Goal: Task Accomplishment & Management: Manage account settings

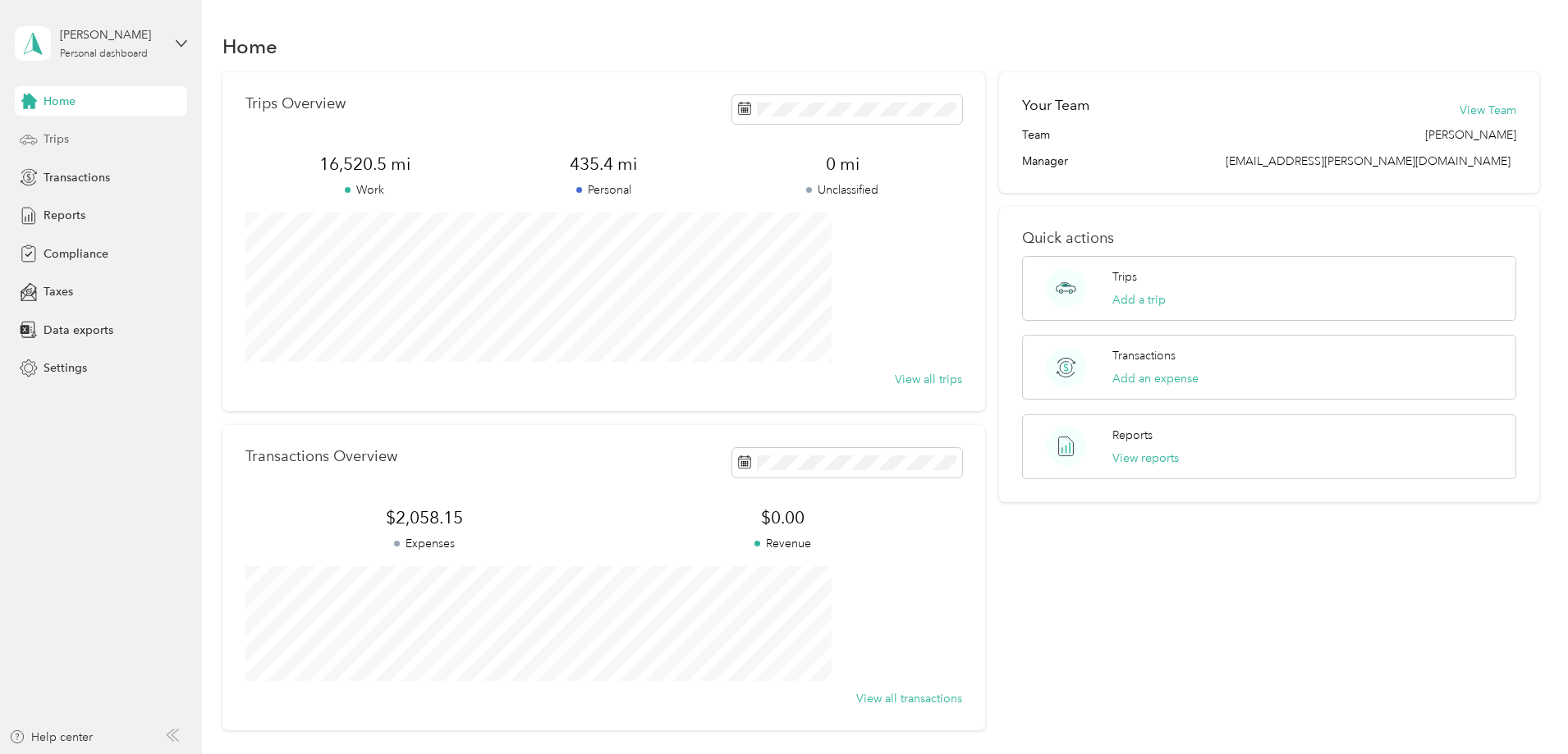
click at [51, 136] on span "Trips" at bounding box center [56, 139] width 25 height 17
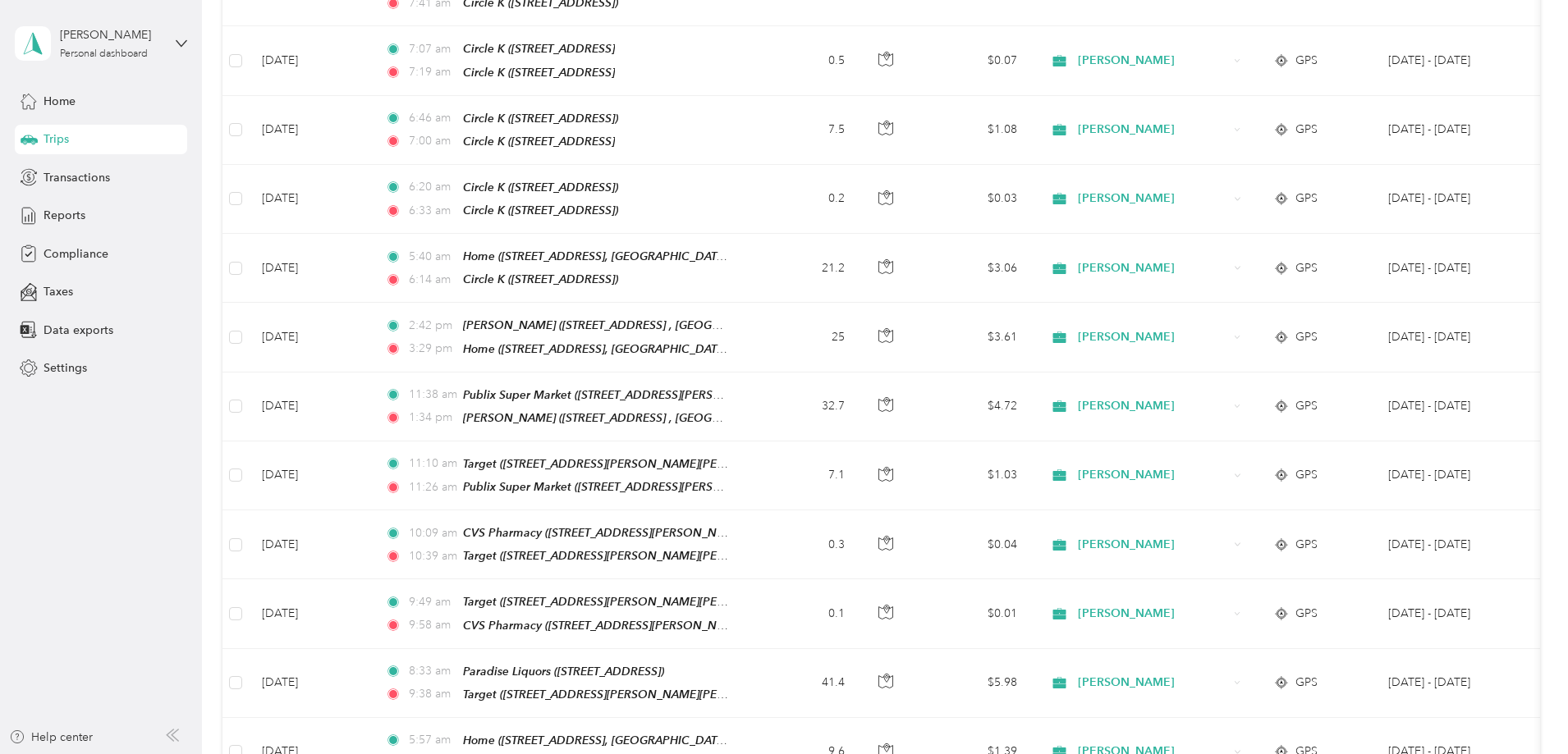
scroll to position [1477, 0]
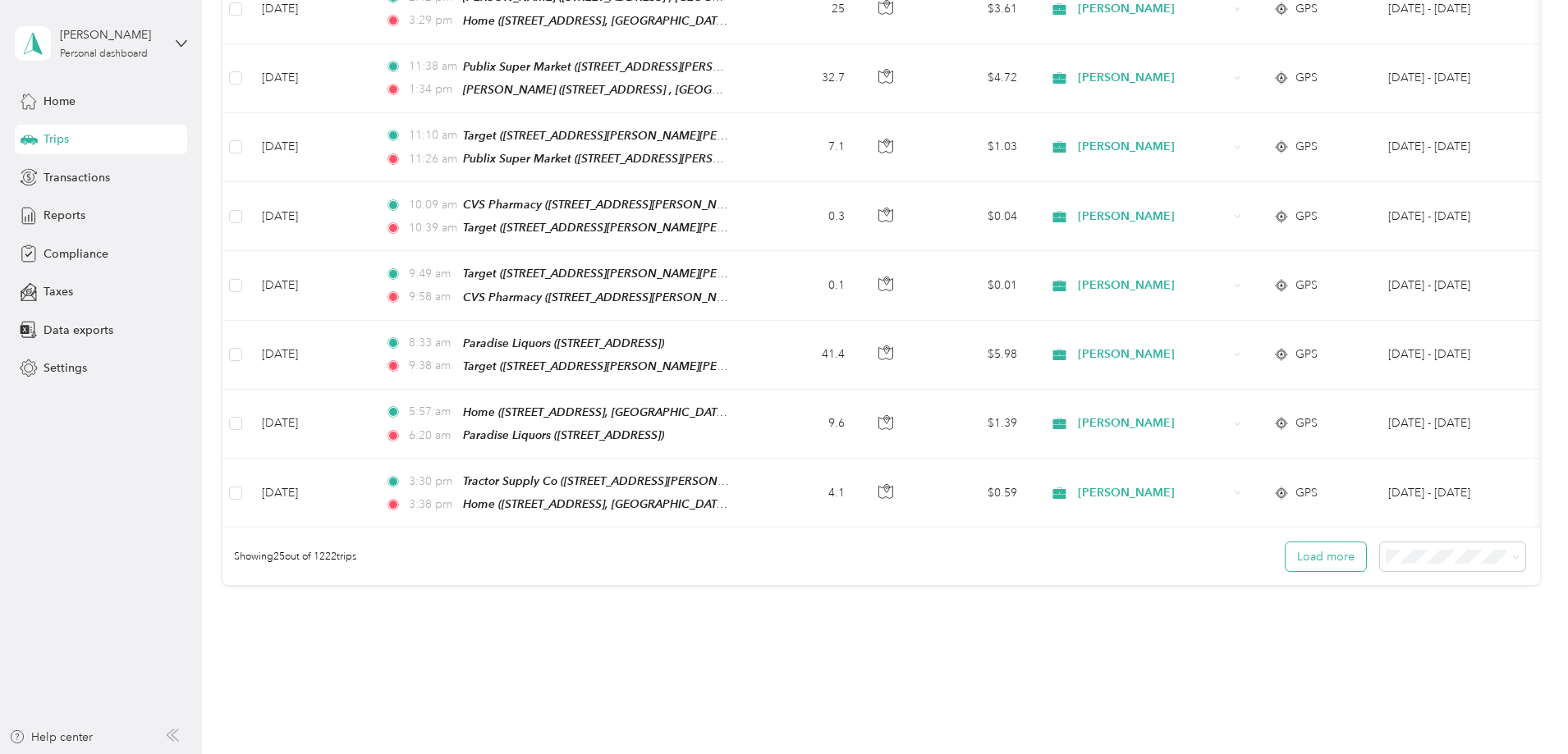
click at [1285, 542] on button "Load more" at bounding box center [1325, 557] width 80 height 29
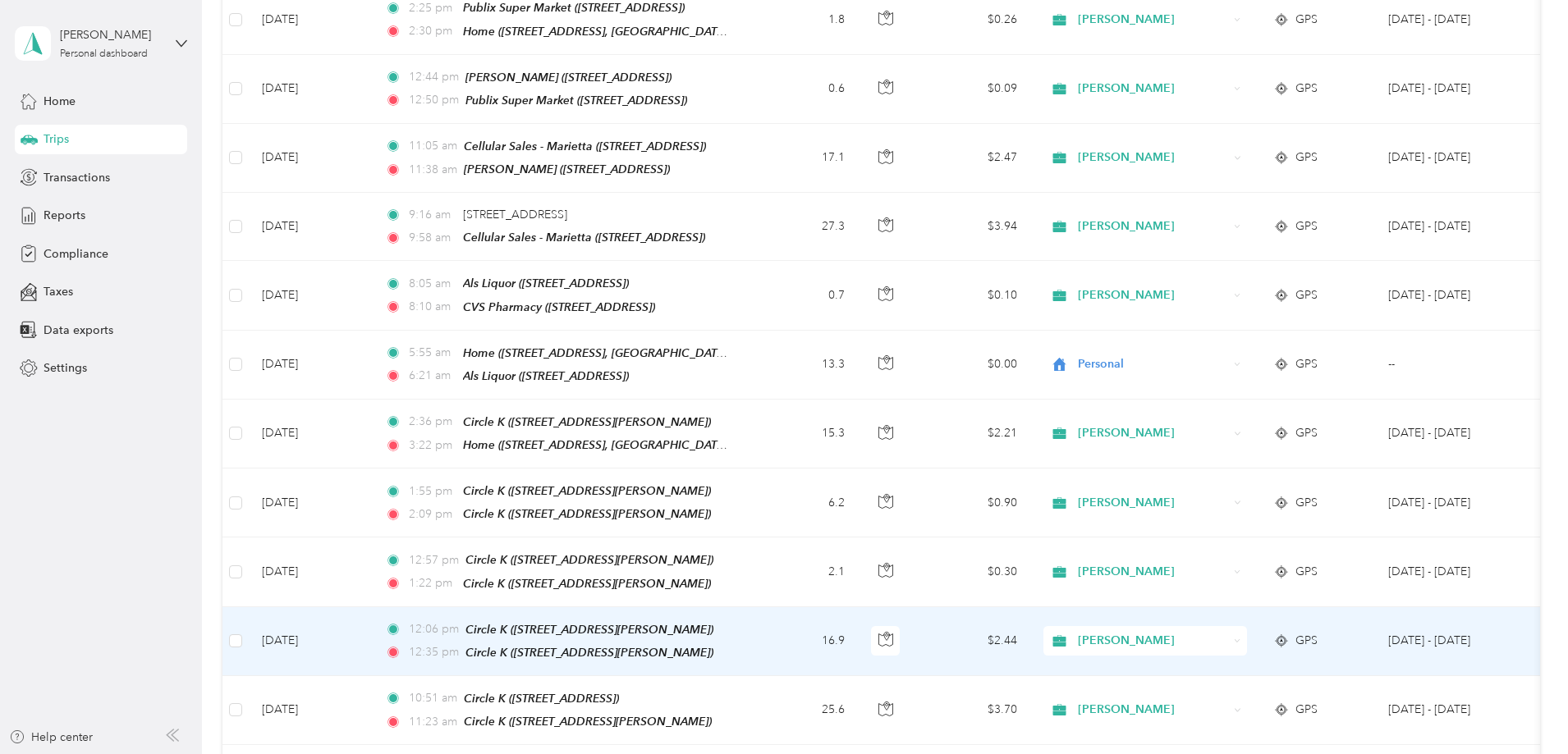
scroll to position [2544, 0]
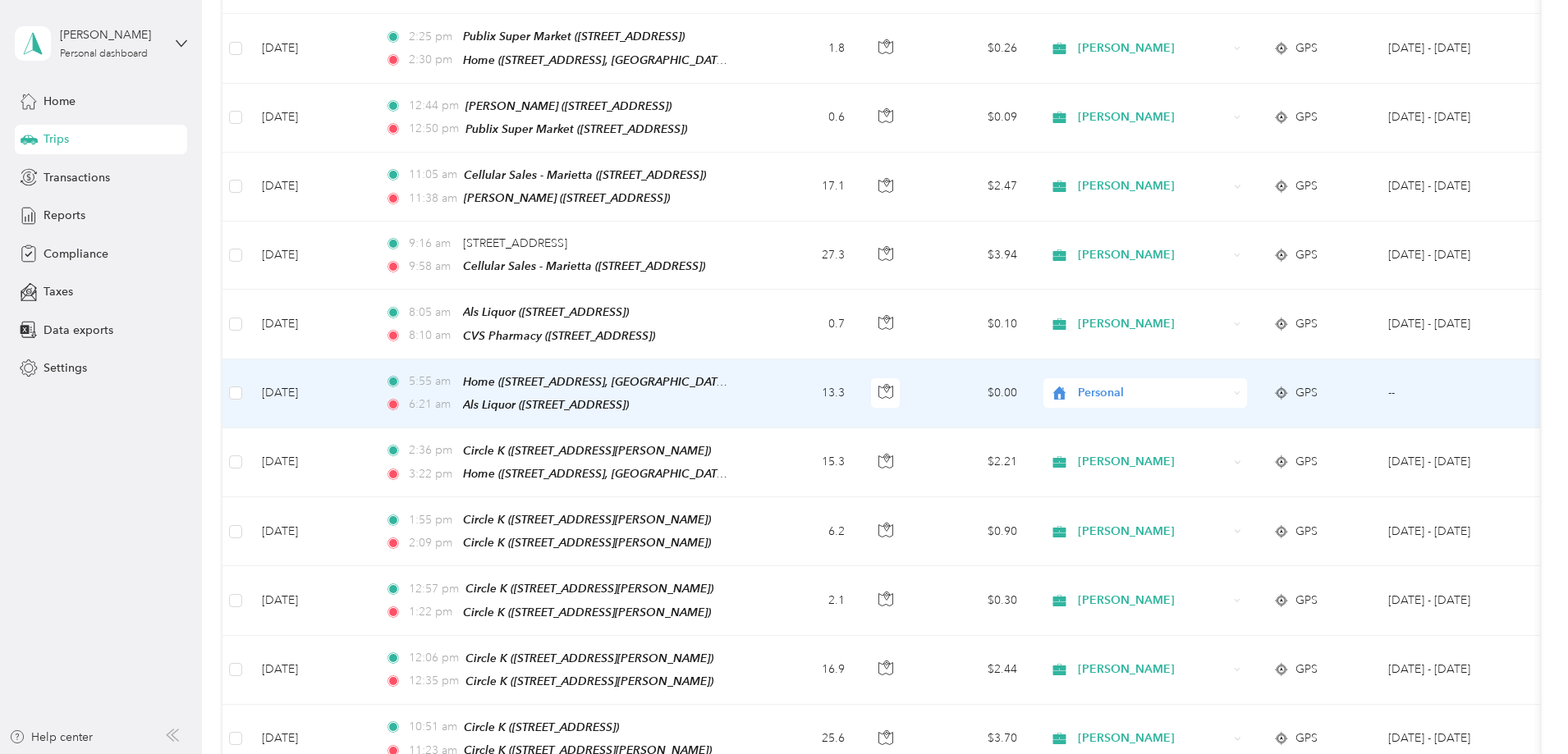
click at [1216, 384] on span "Personal" at bounding box center [1153, 393] width 150 height 18
click at [1214, 384] on span "Personal" at bounding box center [1153, 393] width 150 height 18
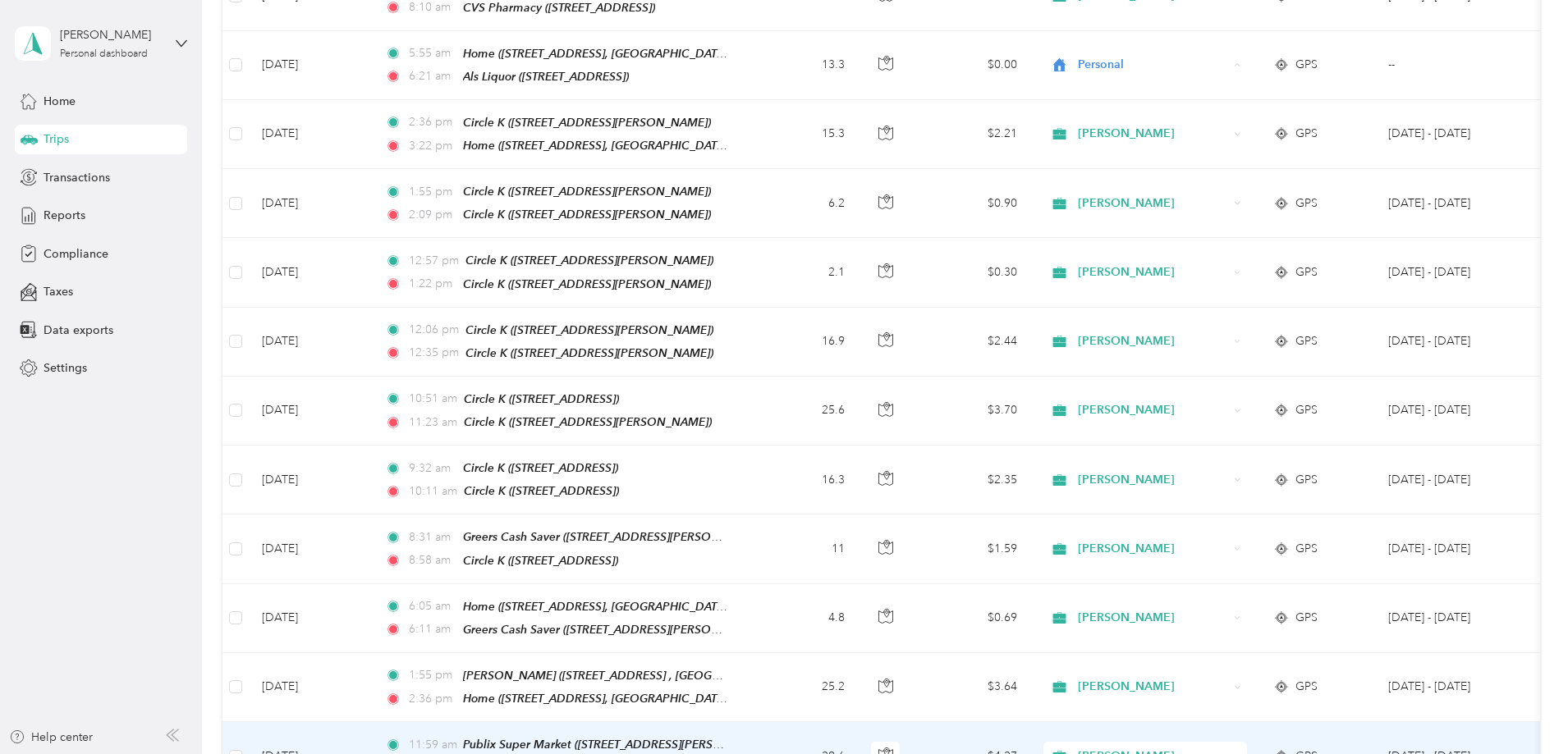
scroll to position [3193, 0]
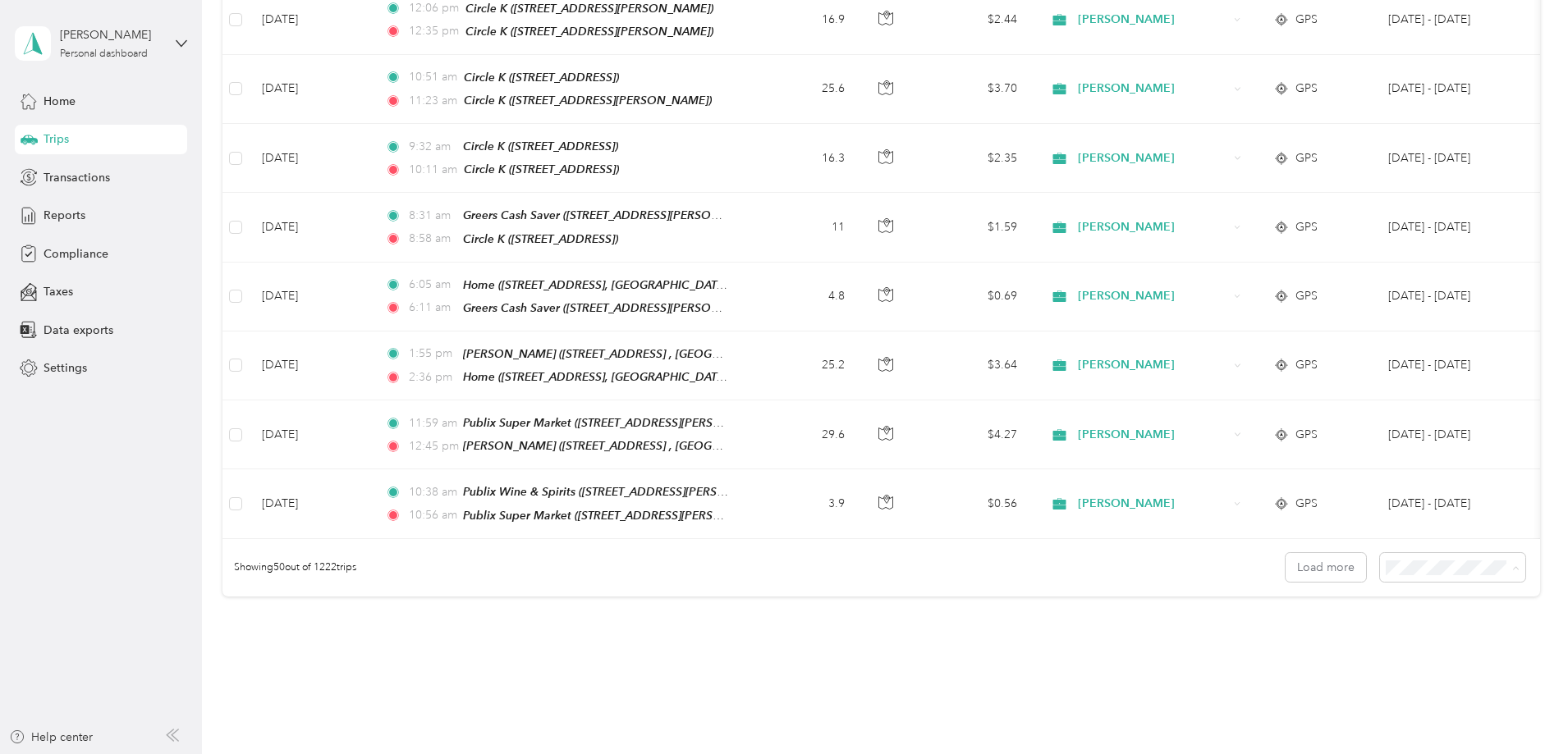
click at [1306, 583] on span "100 per load" at bounding box center [1312, 586] width 68 height 14
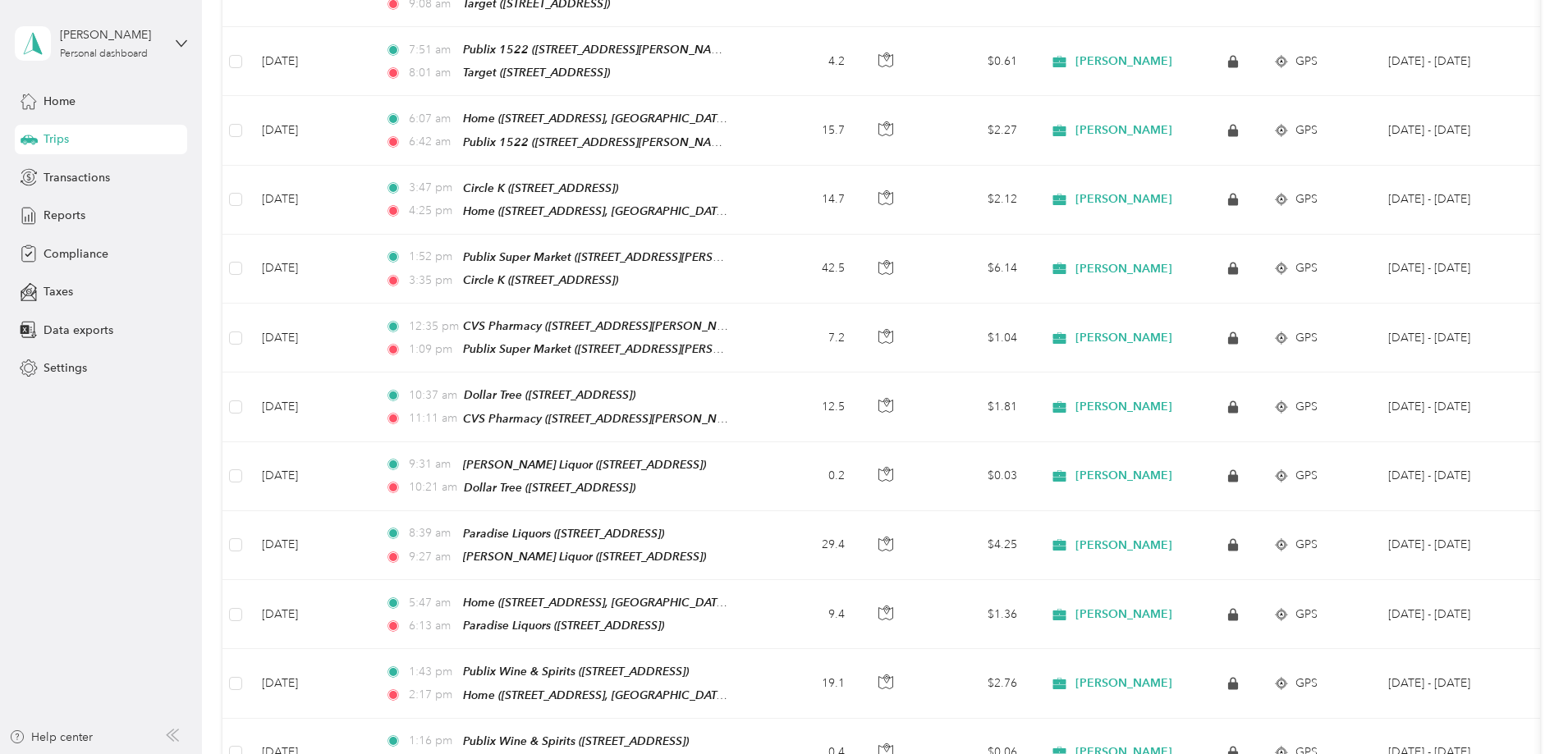
scroll to position [6567, 0]
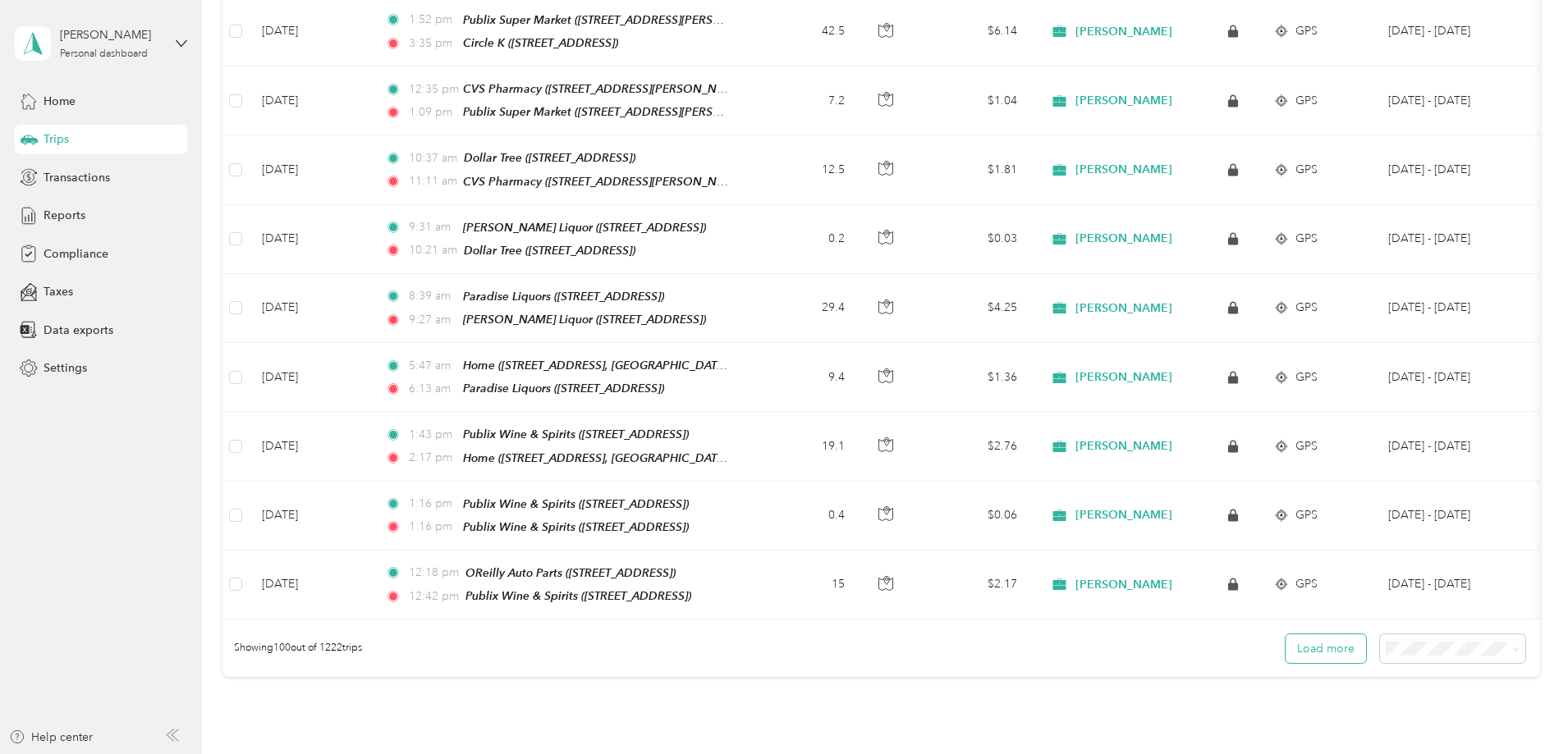
click at [1285, 634] on button "Load more" at bounding box center [1325, 648] width 80 height 29
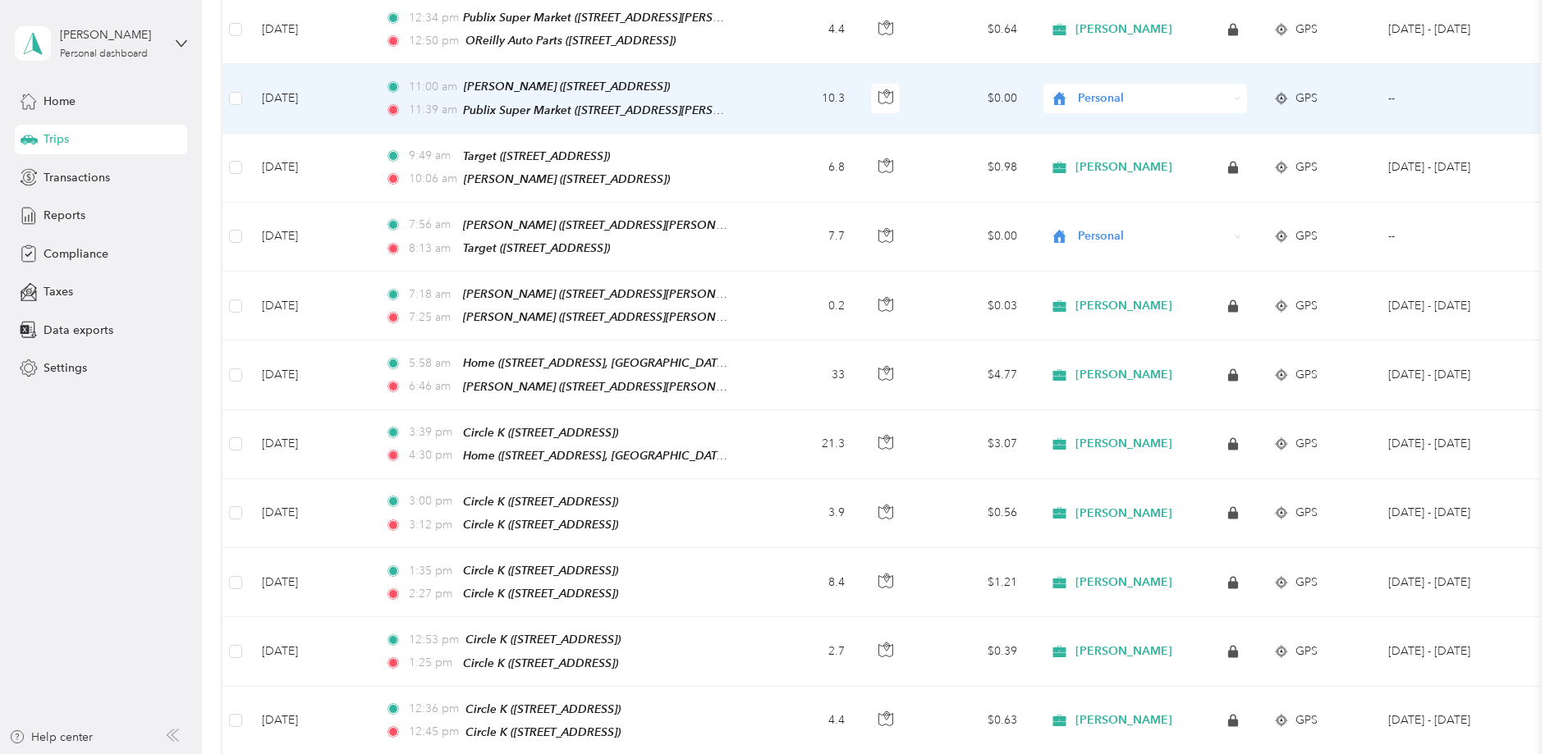
scroll to position [9849, 0]
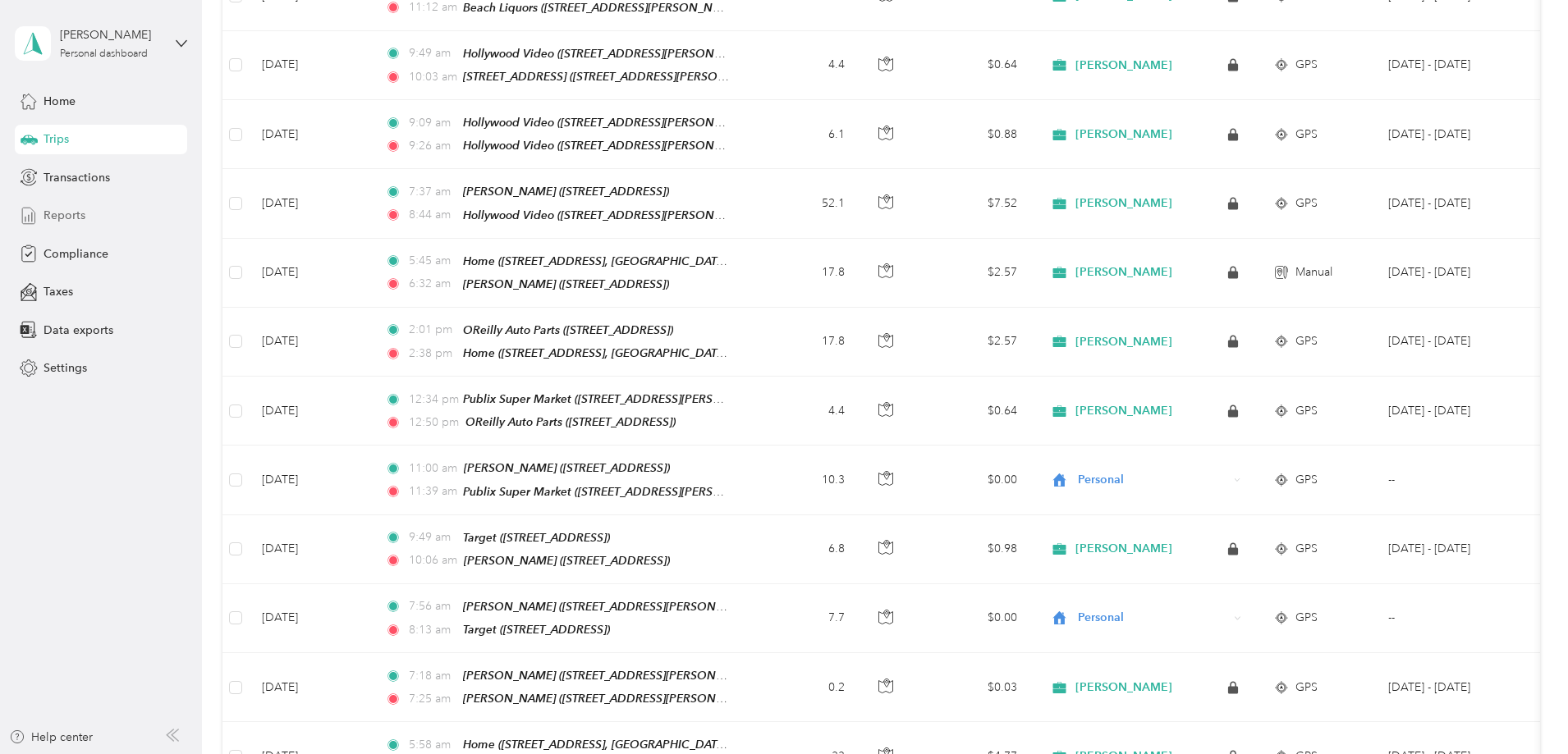
click at [71, 213] on span "Reports" at bounding box center [64, 216] width 42 height 17
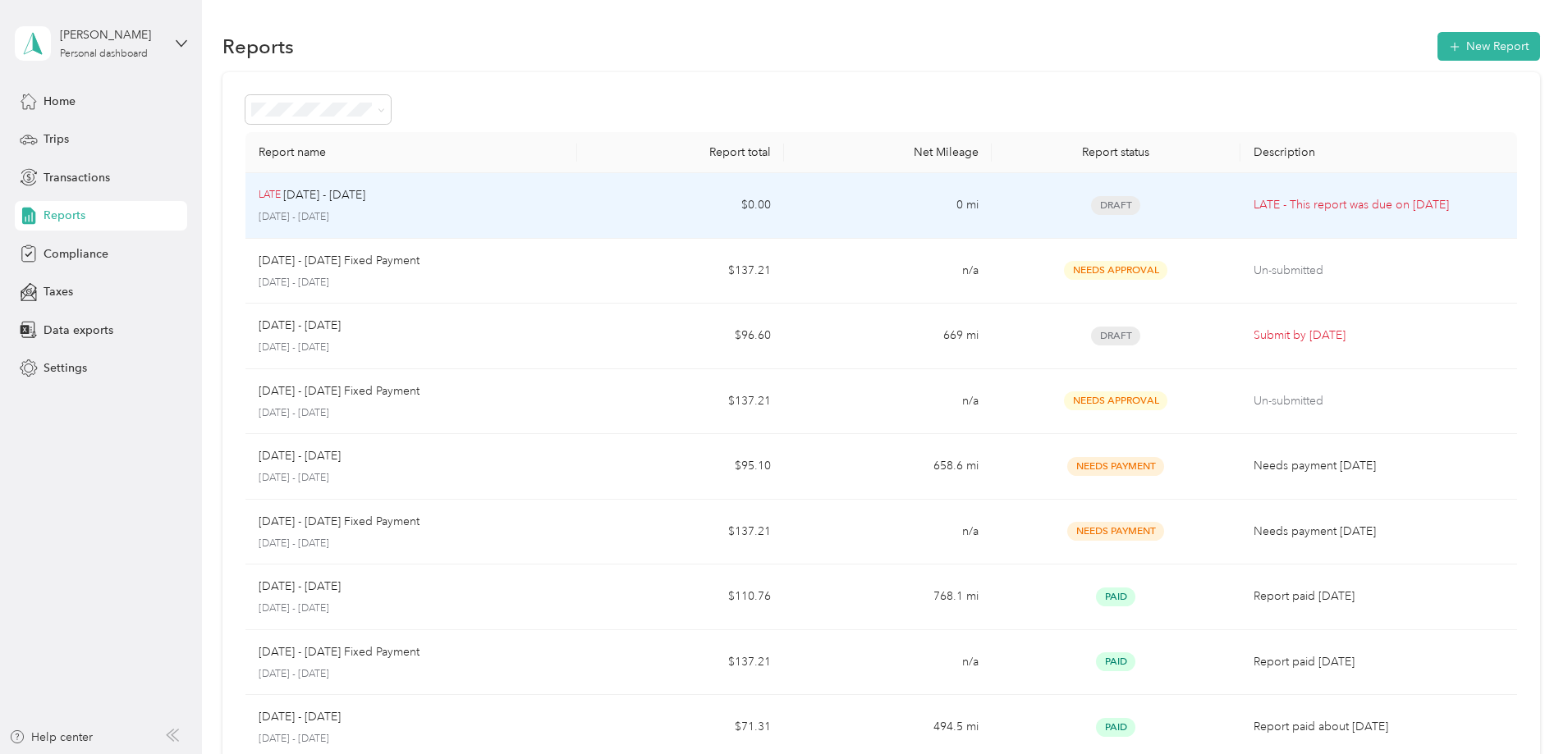
click at [1258, 211] on p "LATE - This report was due on [DATE]" at bounding box center [1378, 205] width 251 height 18
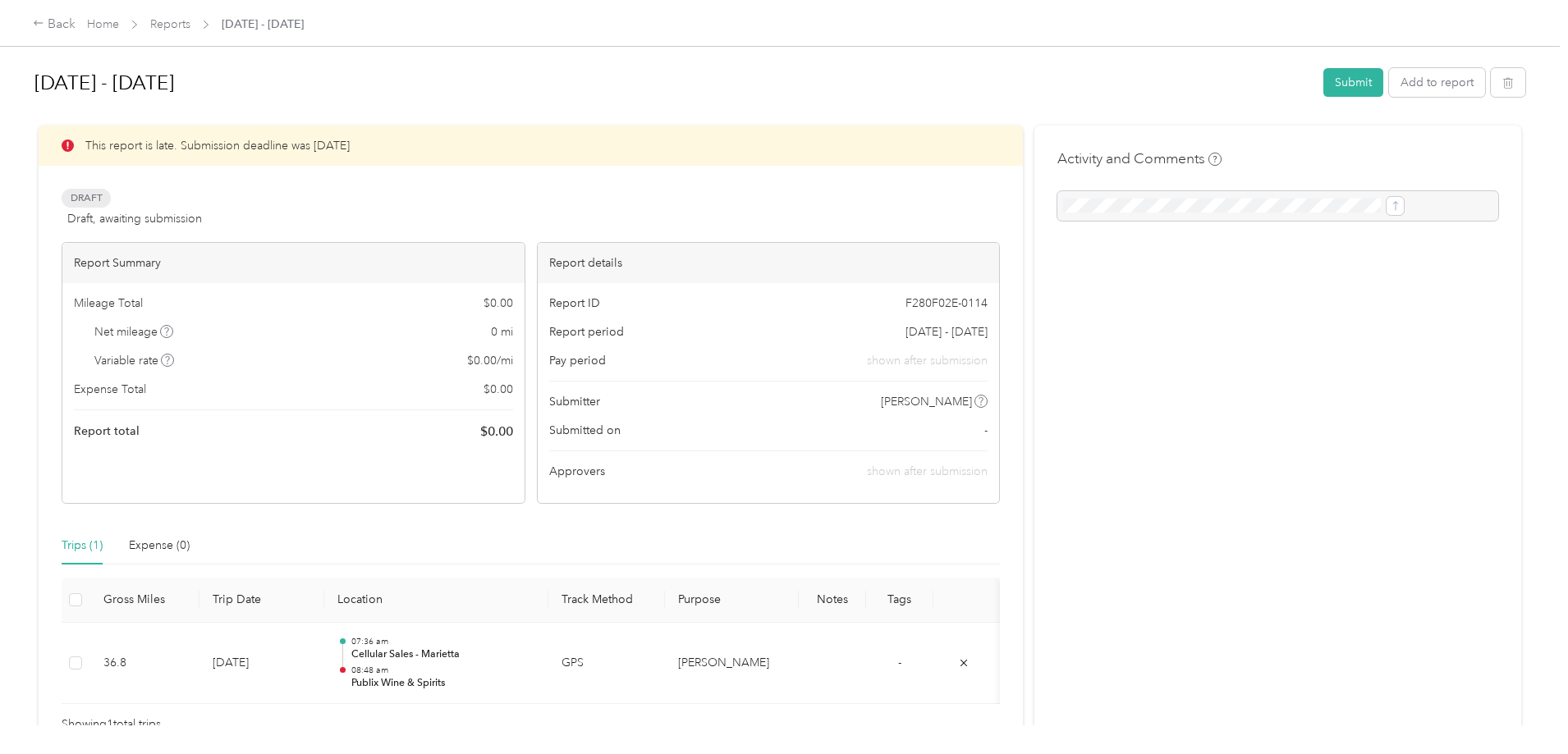
scroll to position [113, 0]
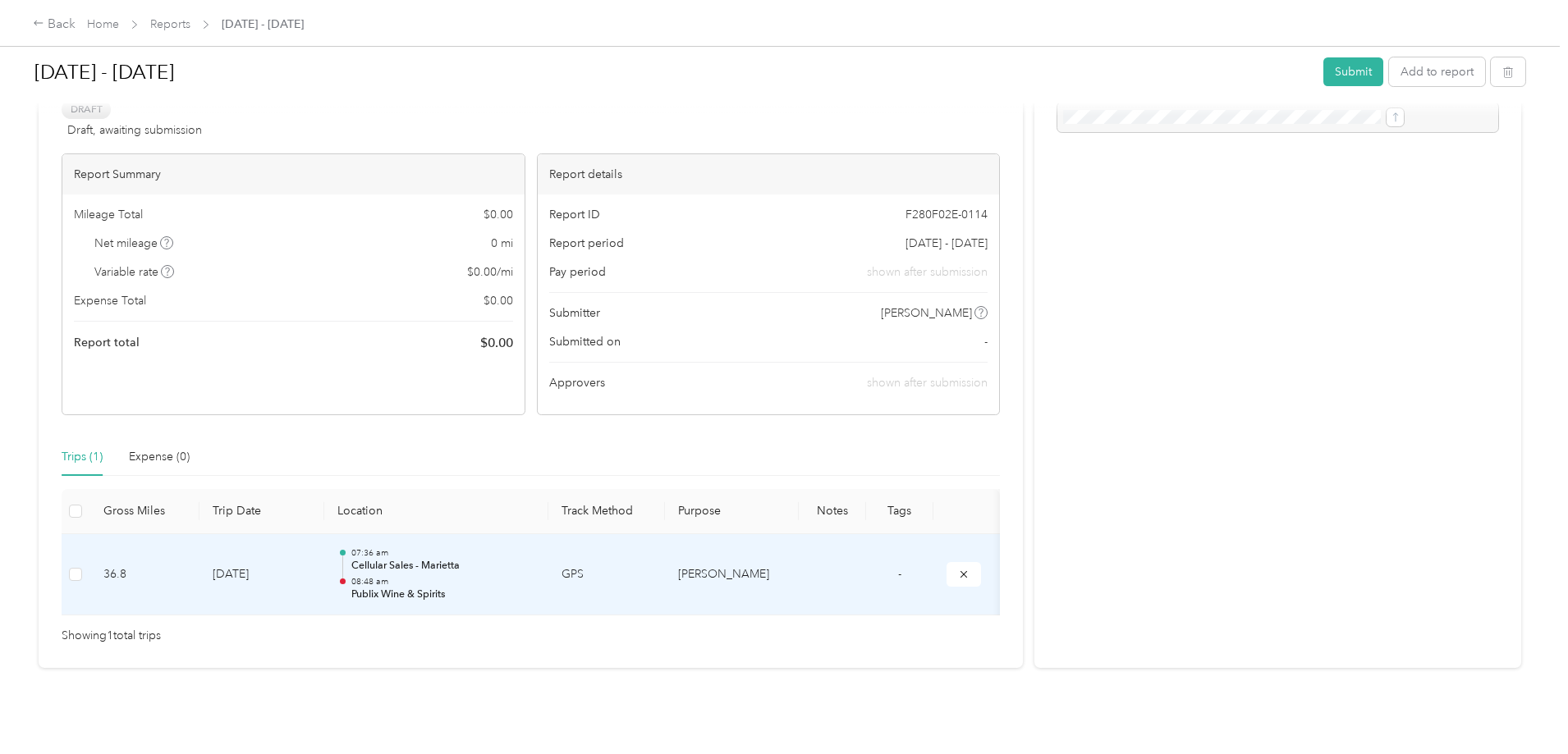
click at [200, 557] on td "36.8" at bounding box center [144, 575] width 109 height 82
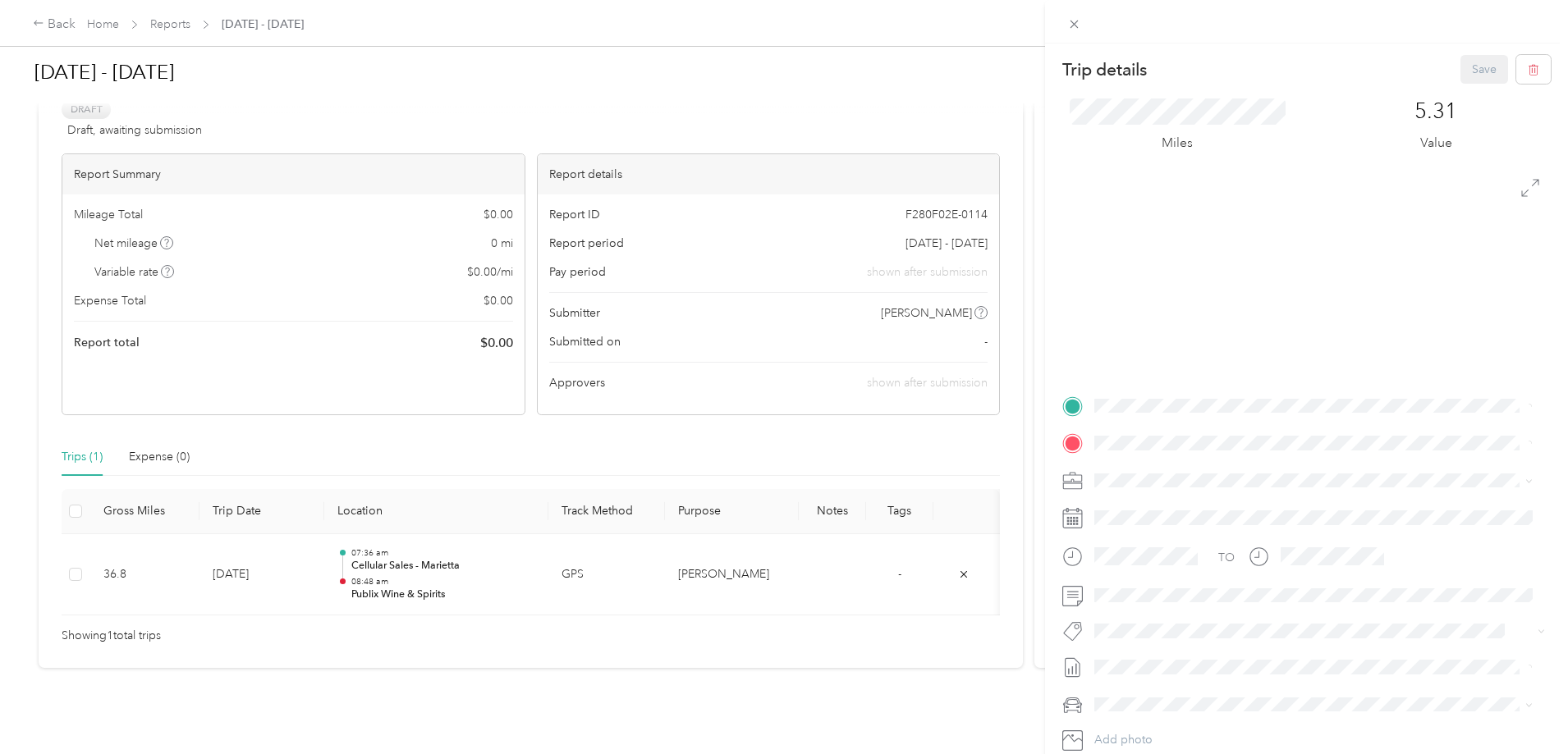
click at [205, 549] on div "Trip details Save This trip cannot be edited because it is either under review,…" at bounding box center [784, 377] width 1568 height 754
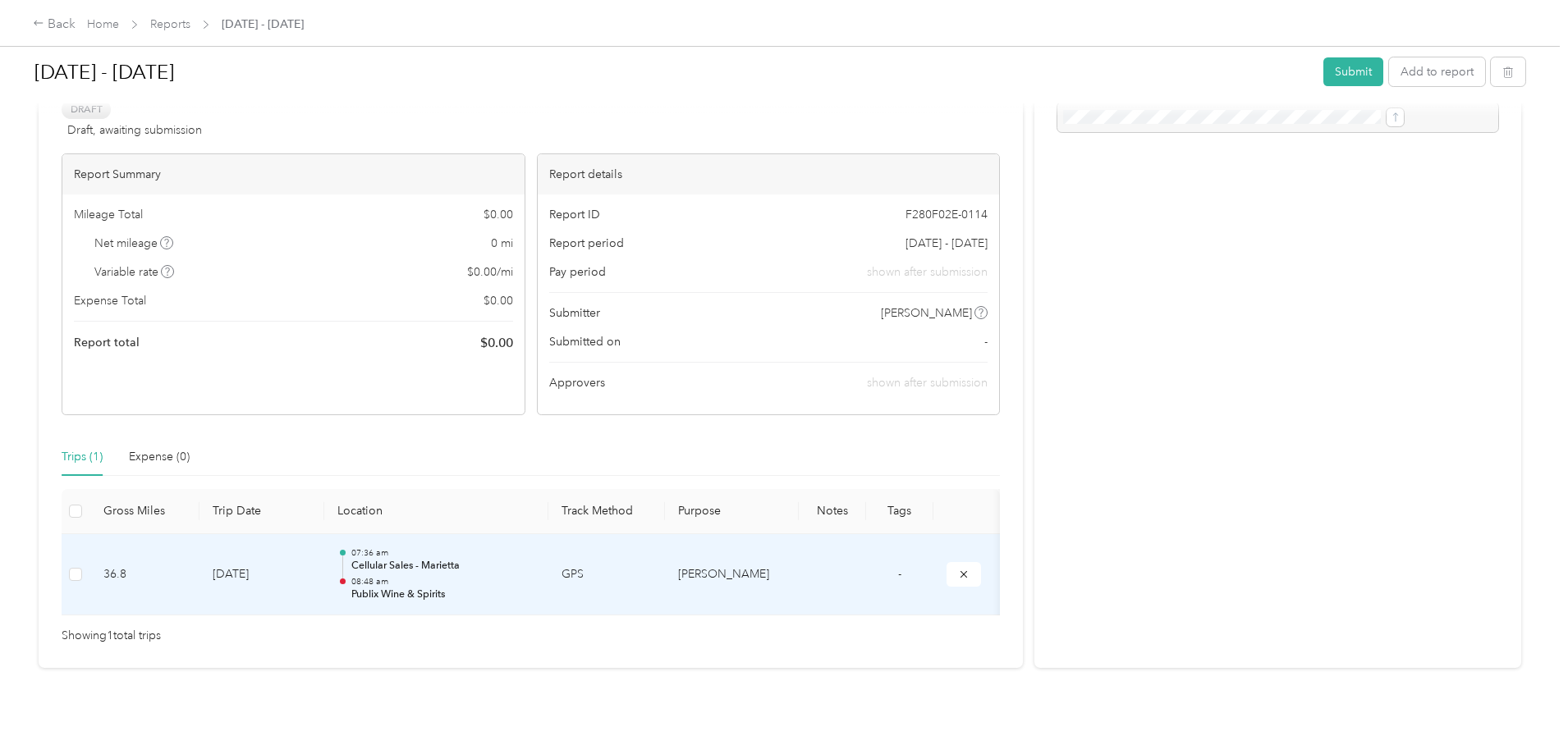
click at [651, 534] on td "GPS" at bounding box center [606, 575] width 116 height 82
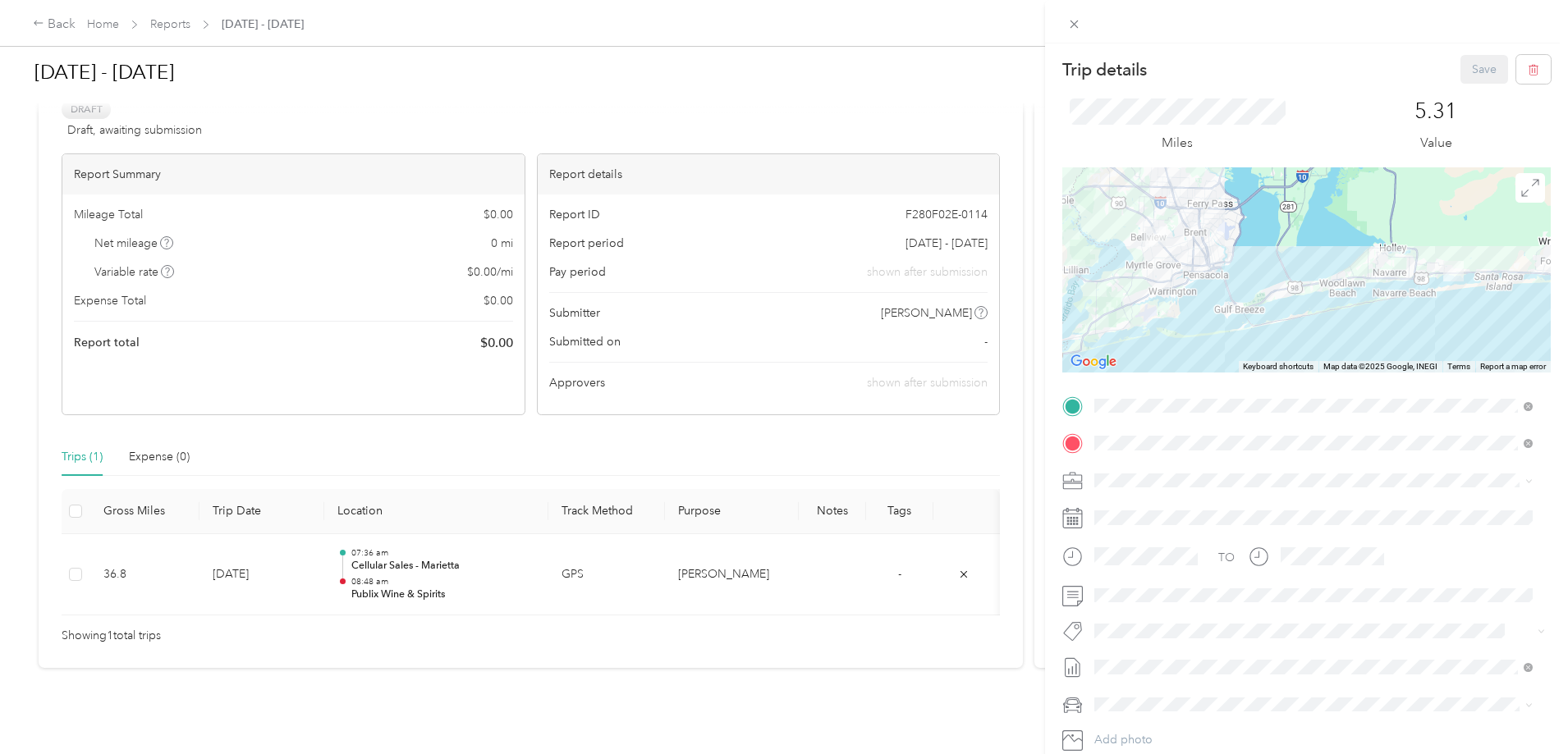
drag, startPoint x: 1462, startPoint y: 64, endPoint x: 1311, endPoint y: 78, distance: 151.6
click at [1462, 65] on div "Save" at bounding box center [1506, 70] width 91 height 29
drag, startPoint x: 1073, startPoint y: 20, endPoint x: 1073, endPoint y: 32, distance: 12.0
click at [1073, 21] on icon at bounding box center [1074, 24] width 14 height 14
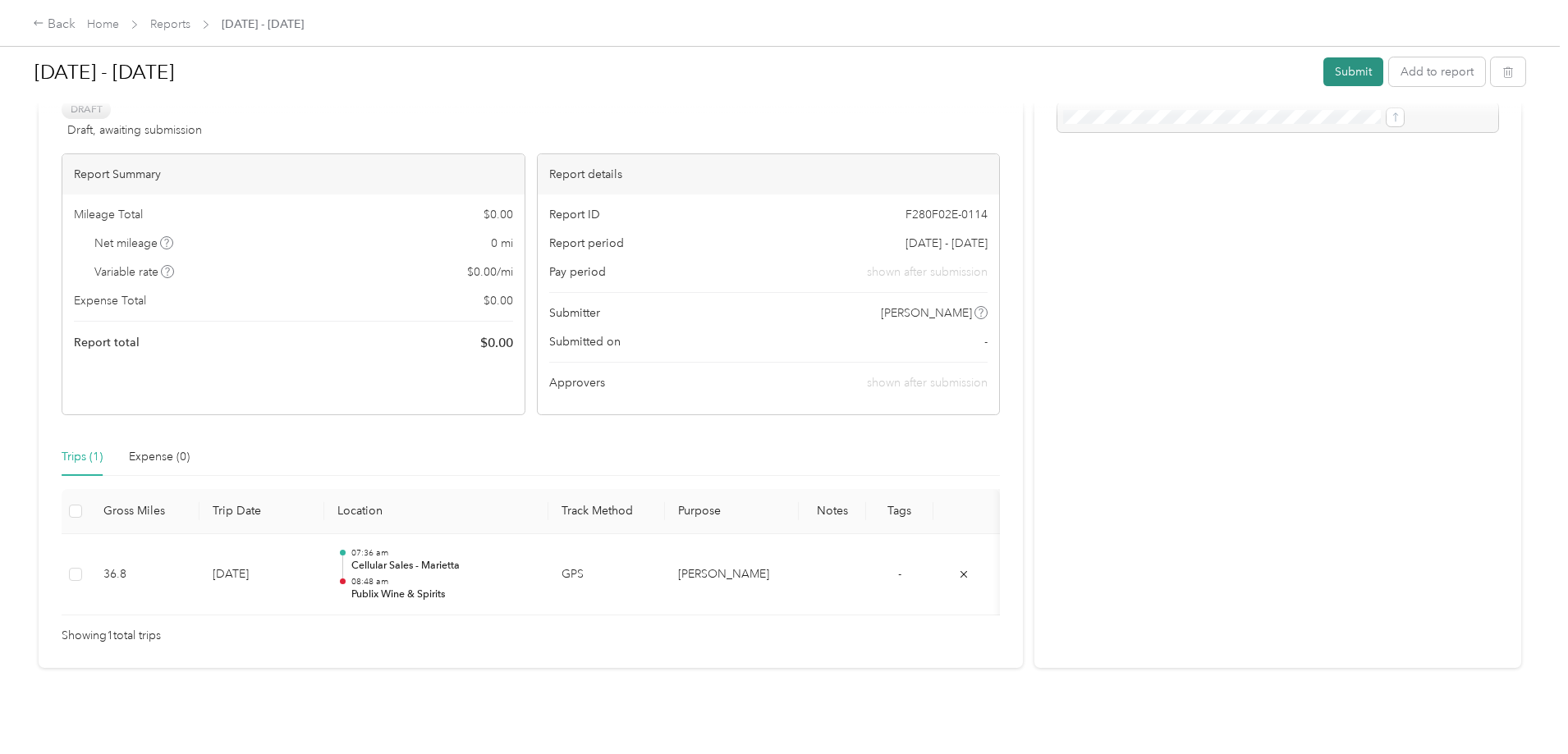
click at [1323, 70] on button "Submit" at bounding box center [1353, 72] width 60 height 29
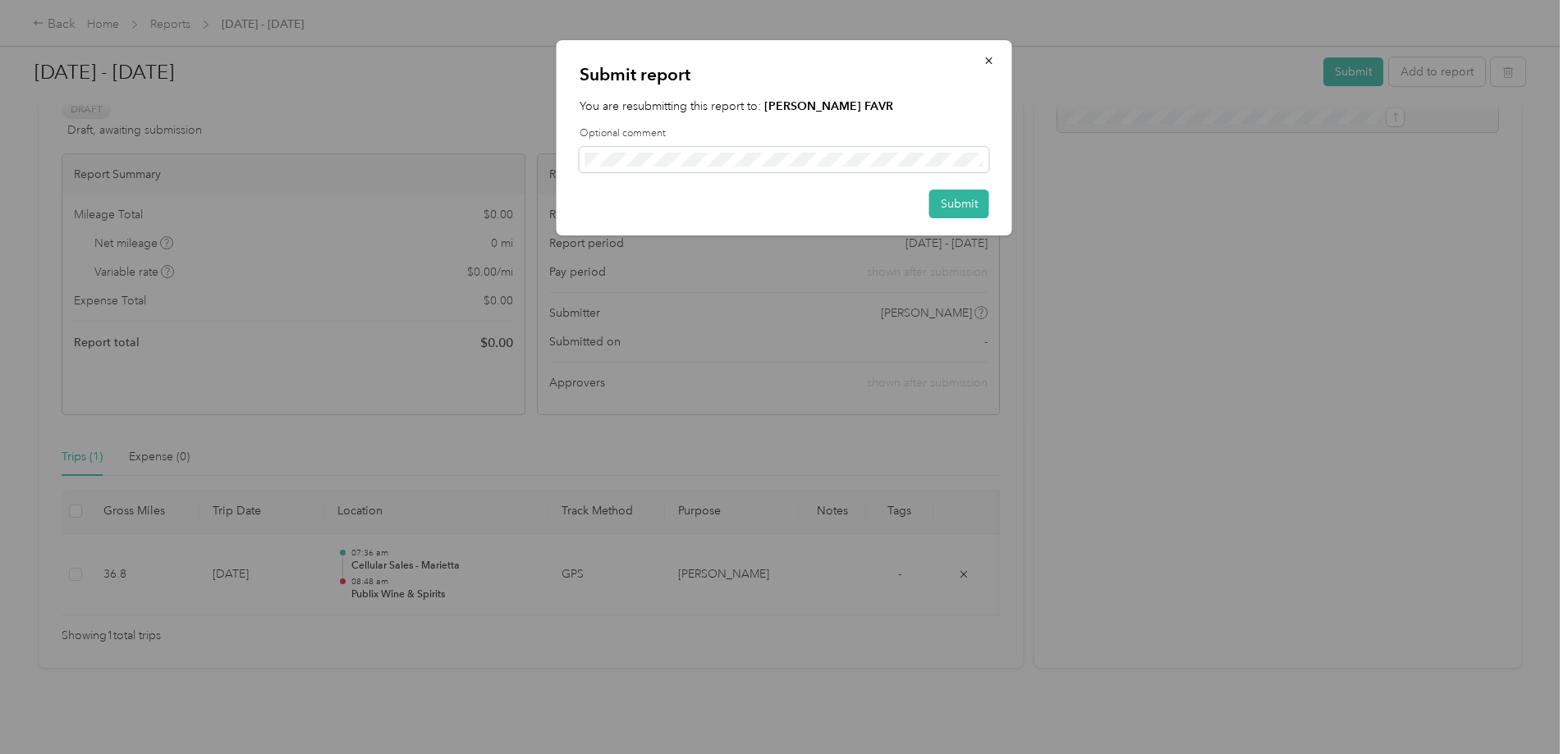
drag, startPoint x: 984, startPoint y: 52, endPoint x: 913, endPoint y: 62, distance: 71.7
click at [985, 53] on button "button" at bounding box center [990, 60] width 35 height 29
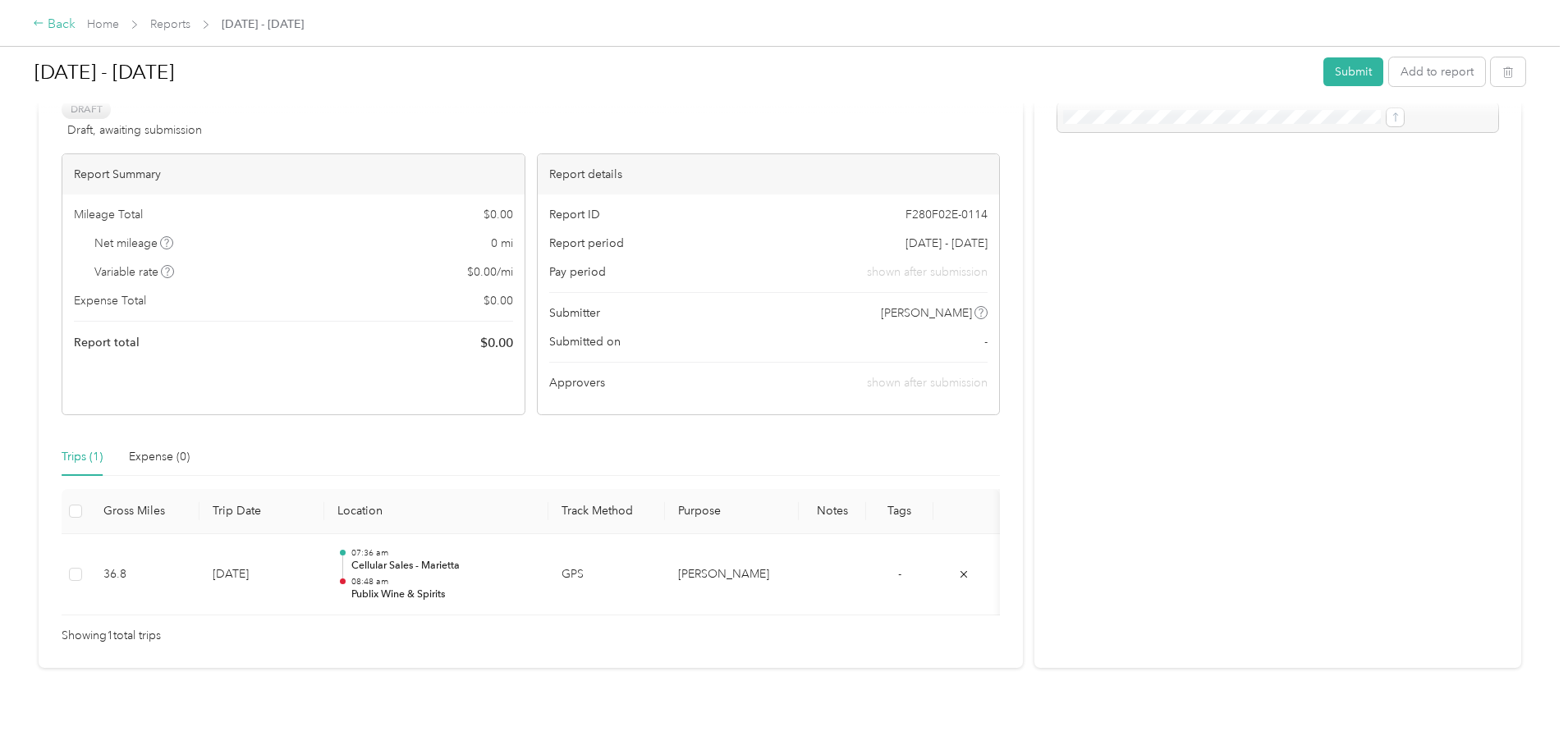
click at [76, 24] on div "Back" at bounding box center [54, 24] width 43 height 19
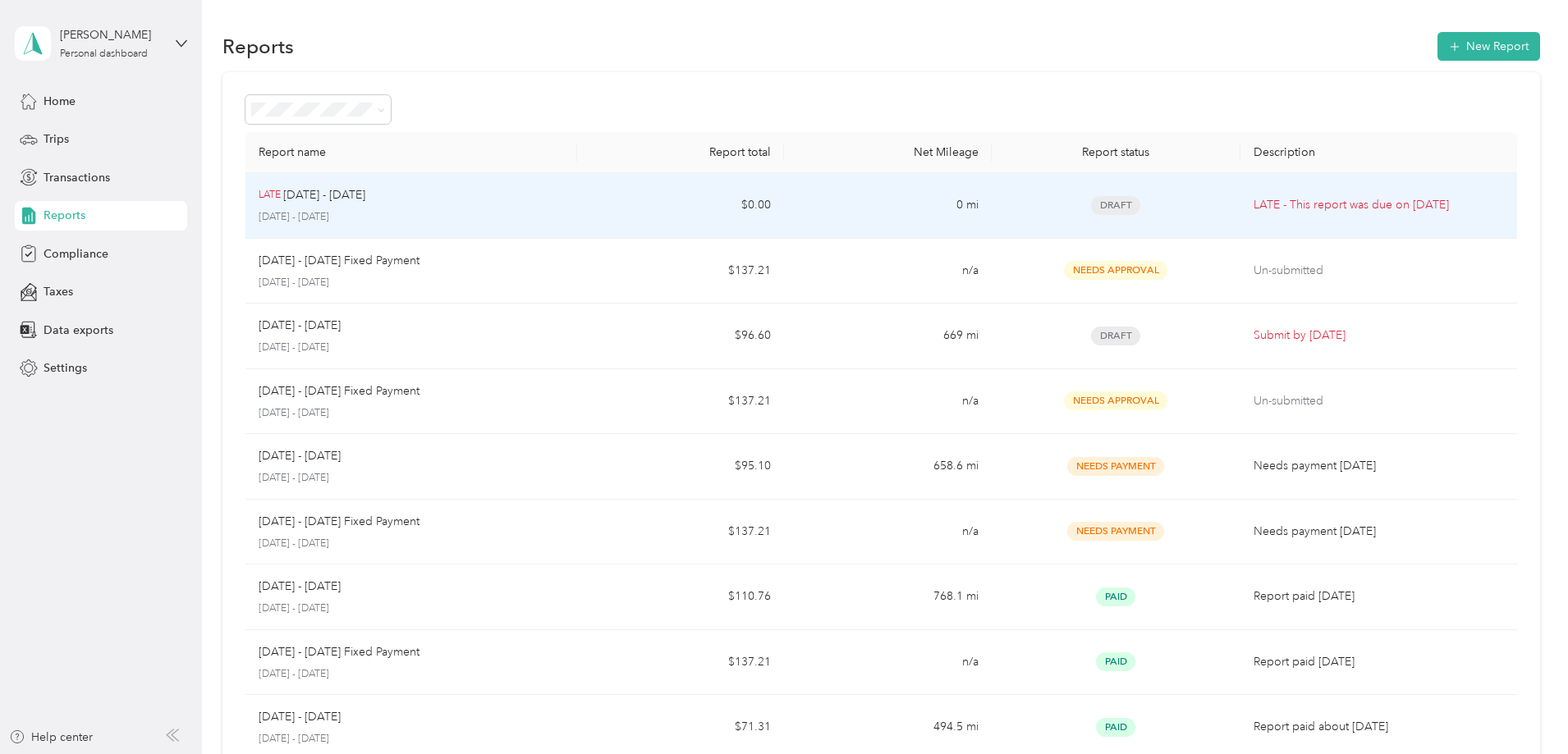
click at [706, 213] on td "$0.00" at bounding box center [681, 206] width 207 height 66
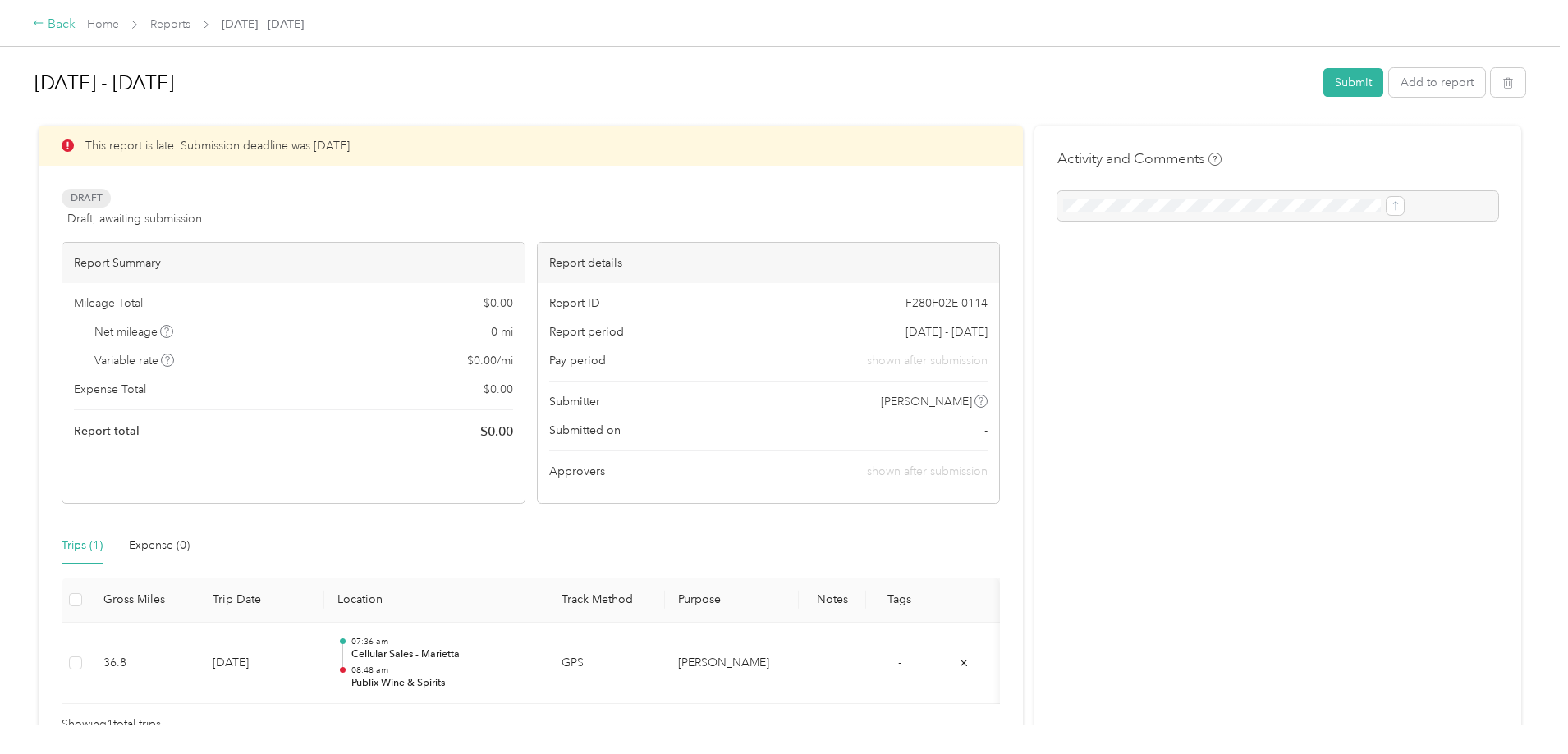
click at [76, 24] on div "Back" at bounding box center [54, 24] width 43 height 19
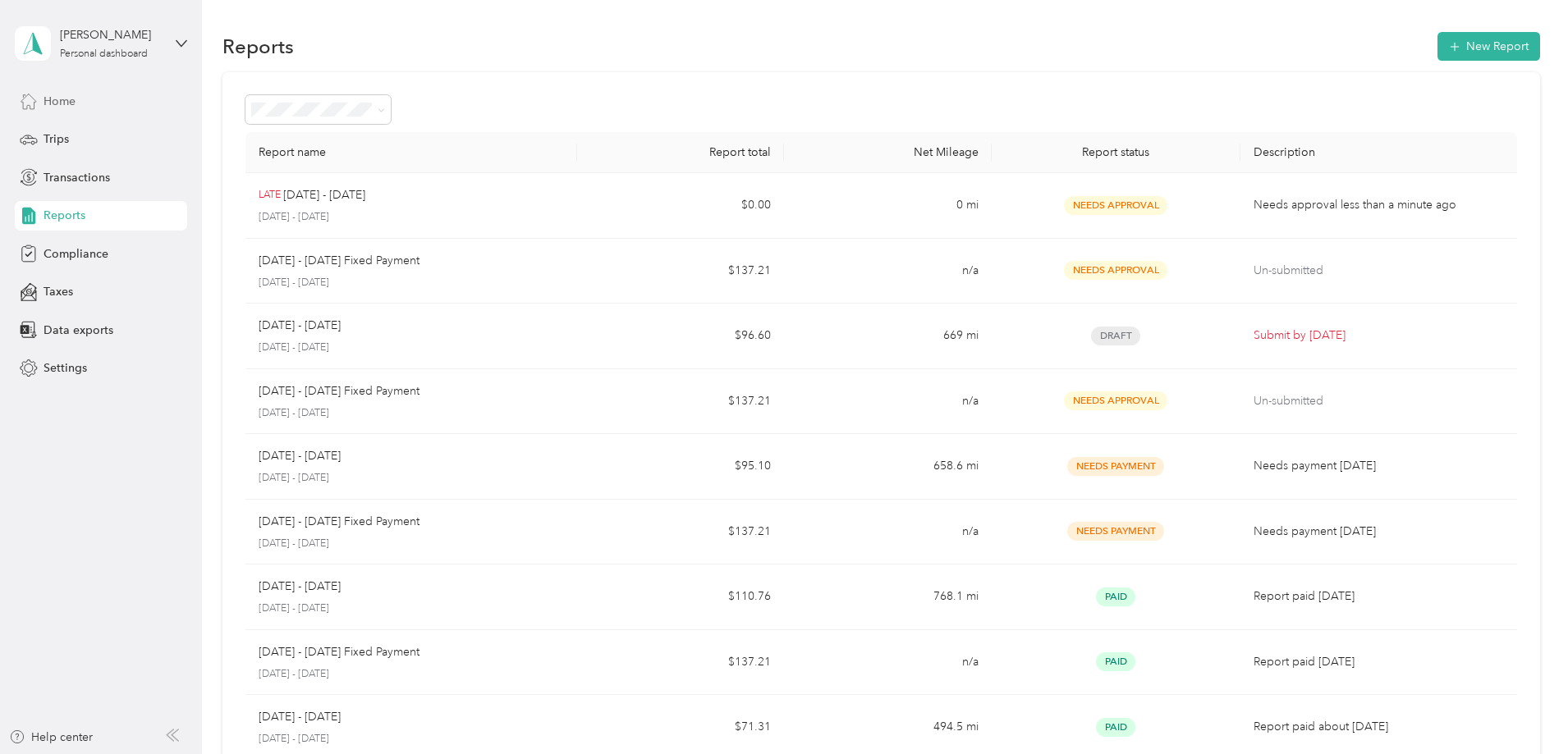
click at [51, 99] on span "Home" at bounding box center [59, 102] width 32 height 17
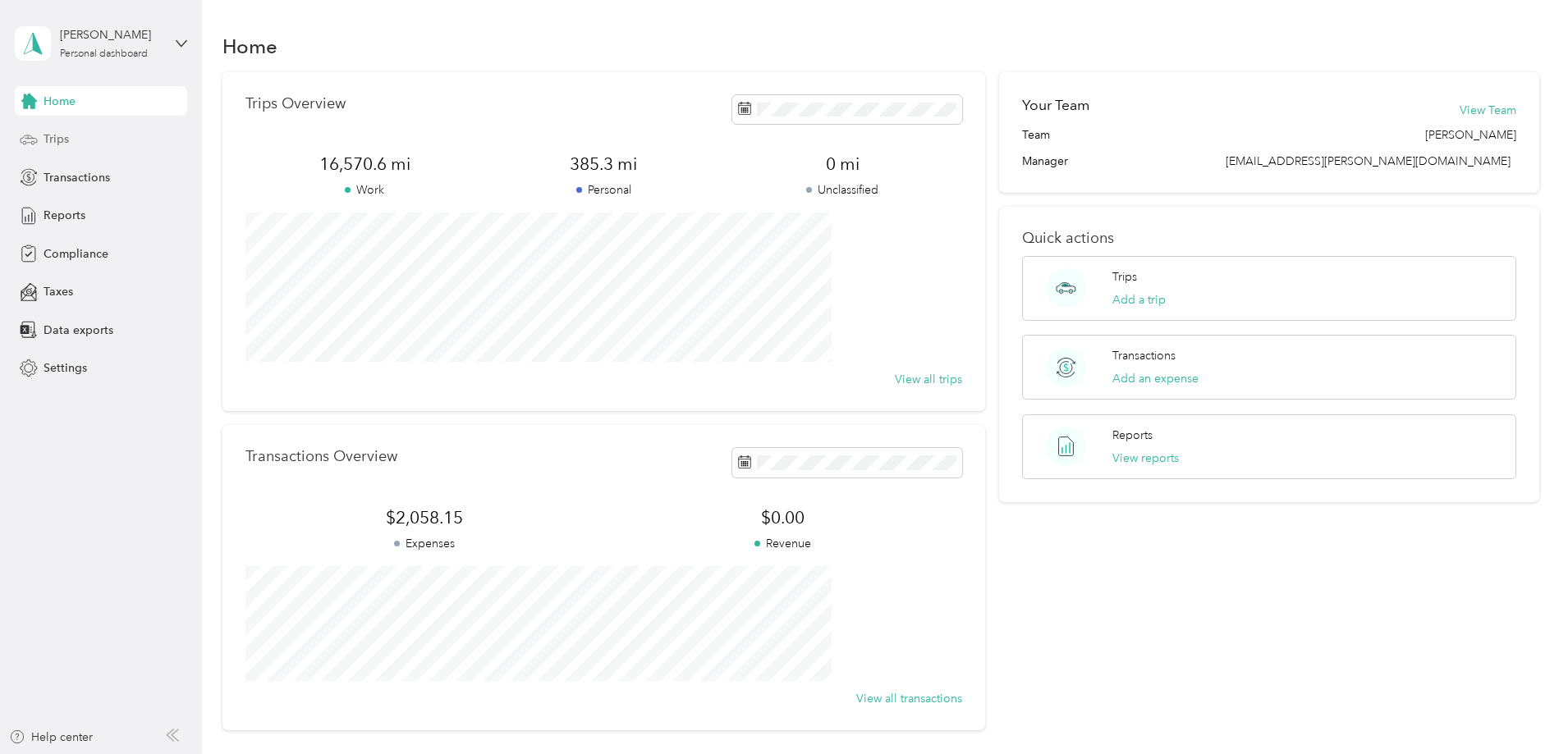
click at [68, 136] on span "Trips" at bounding box center [56, 139] width 25 height 17
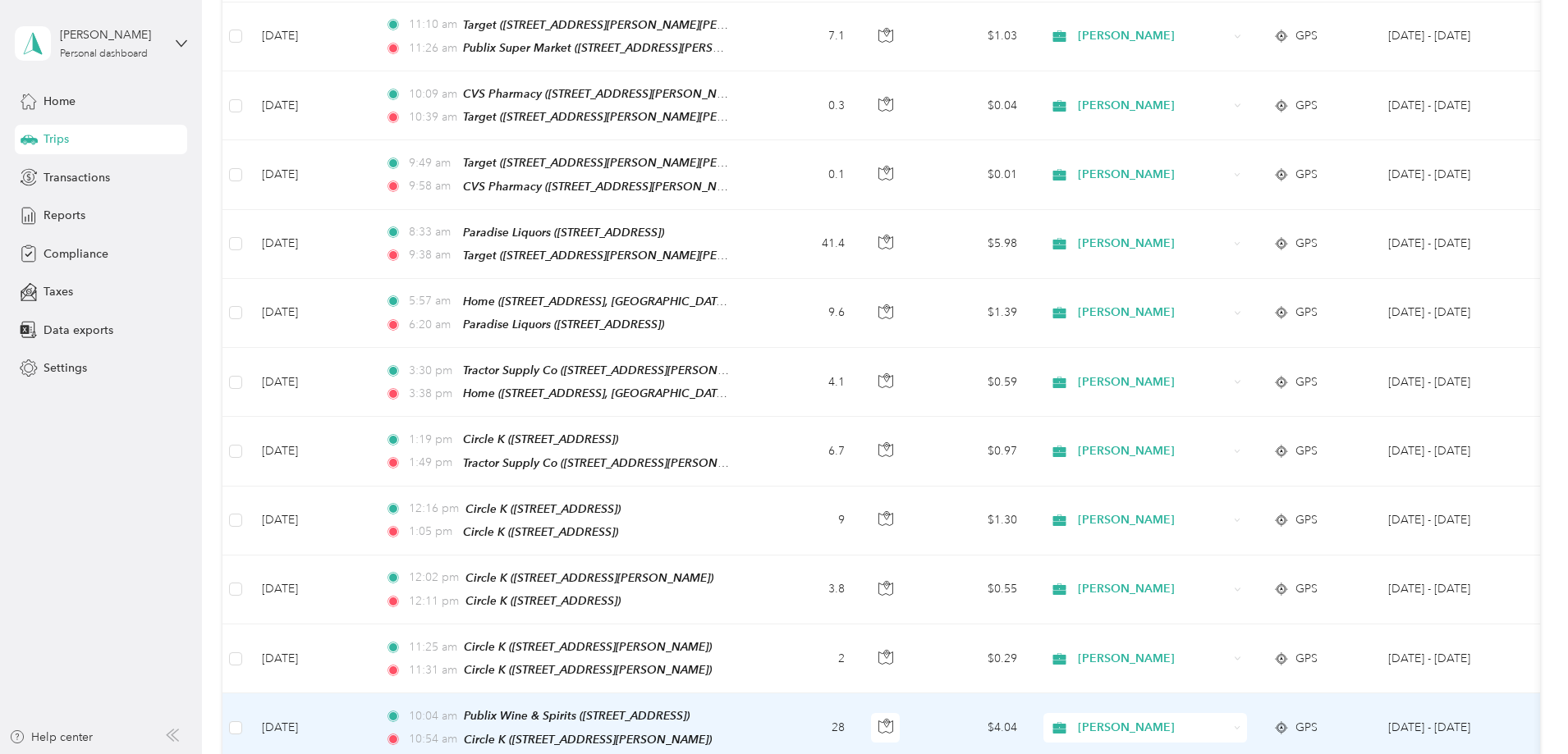
scroll to position [1559, 0]
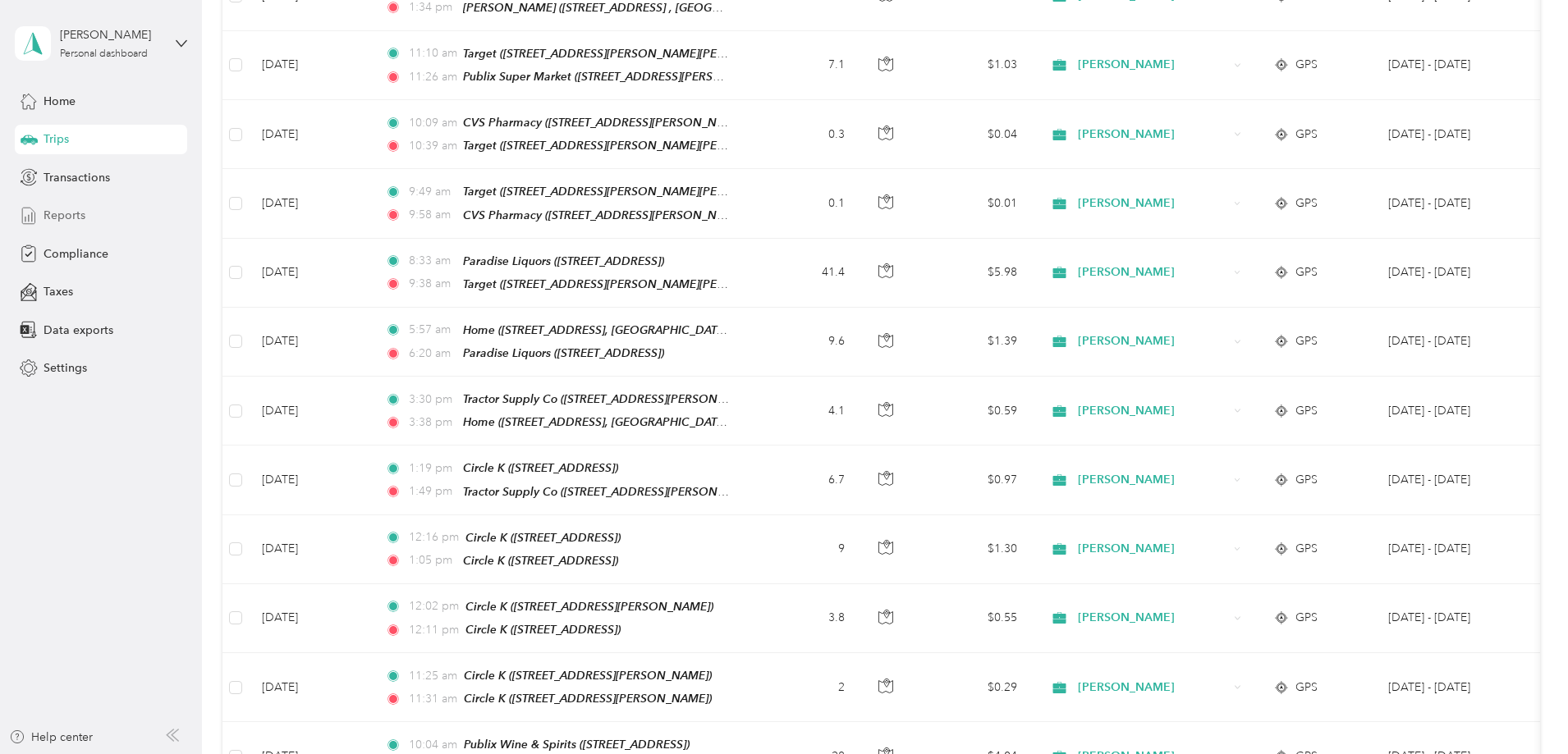
click at [75, 215] on span "Reports" at bounding box center [64, 216] width 42 height 17
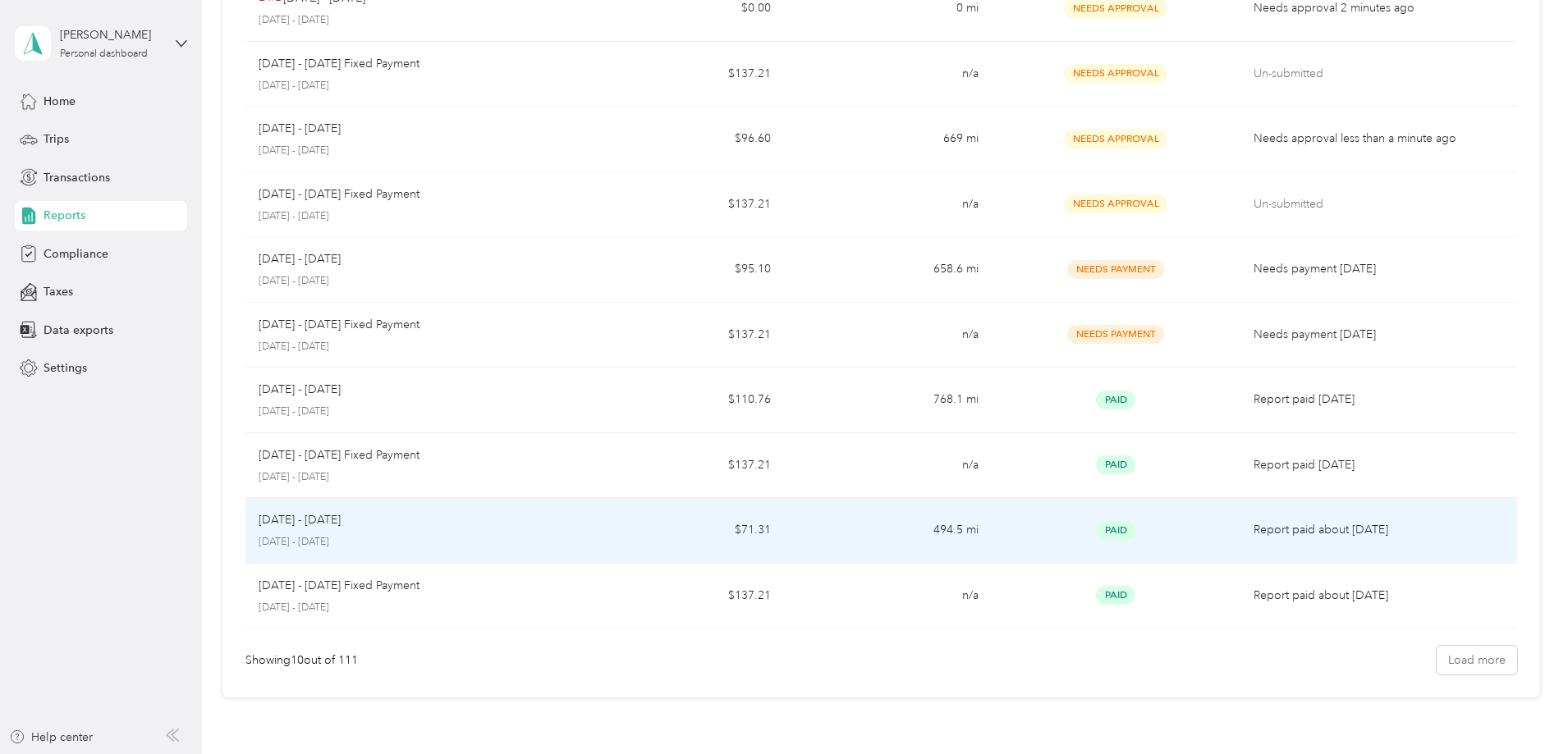
scroll to position [310, 0]
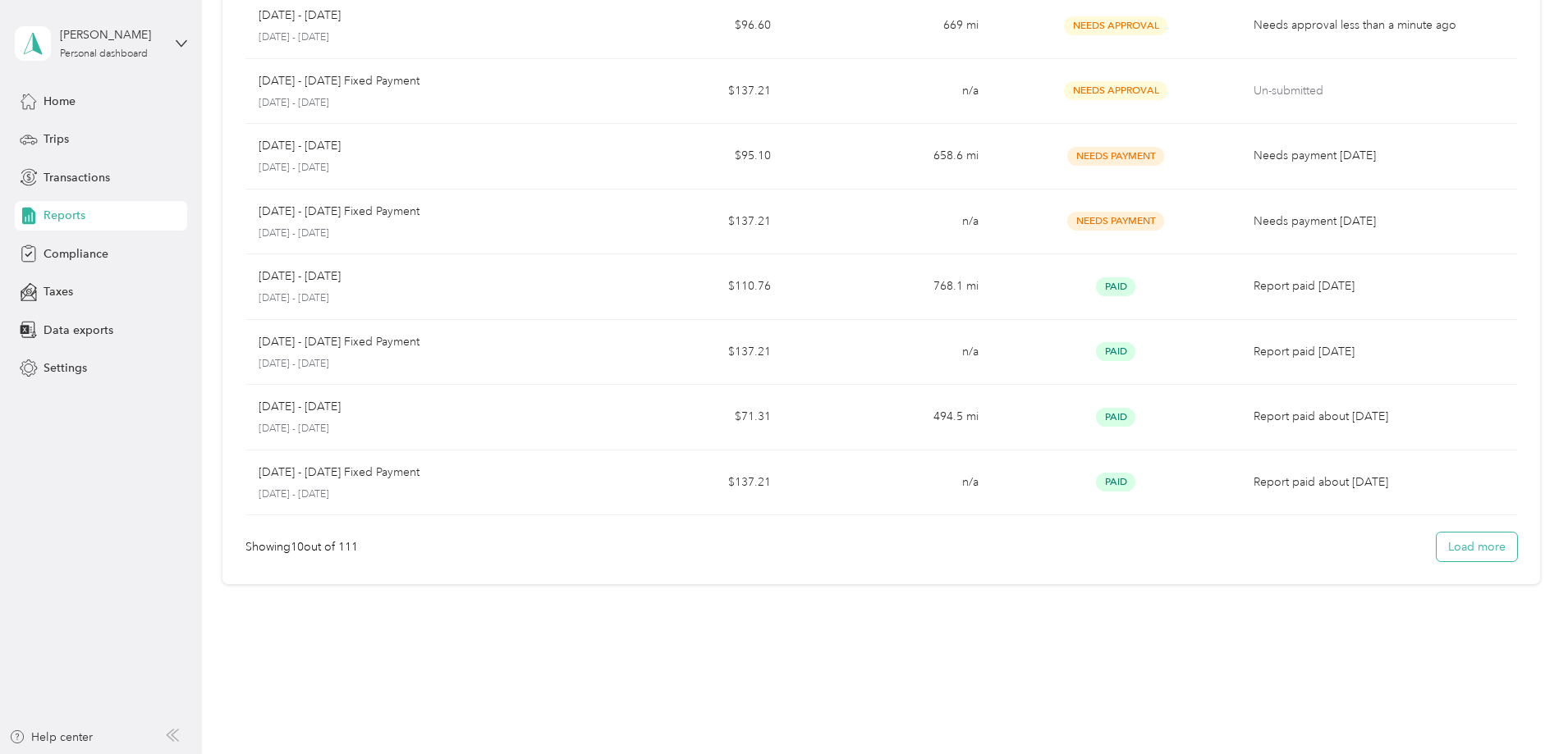
click at [1436, 544] on button "Load more" at bounding box center [1476, 547] width 80 height 29
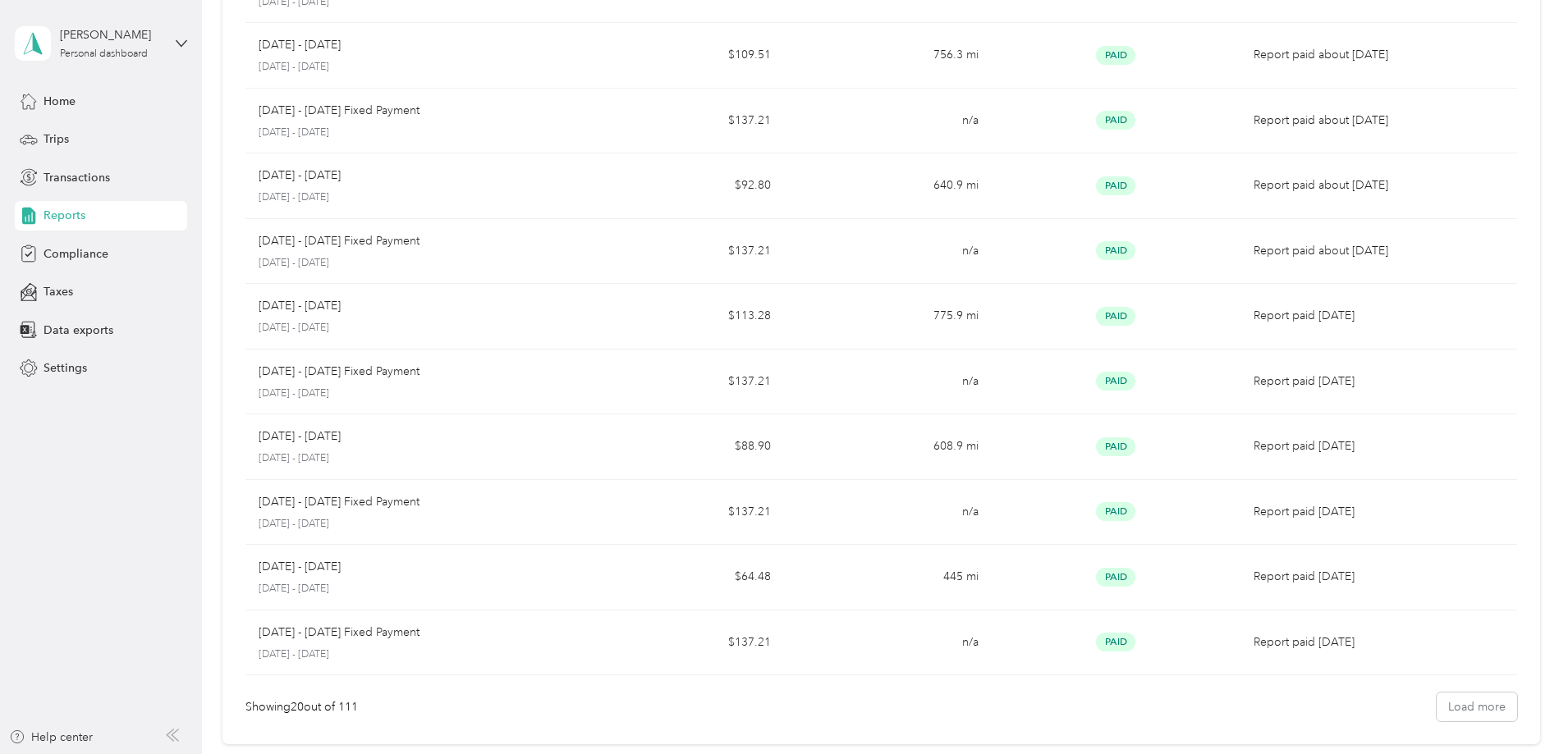
scroll to position [962, 0]
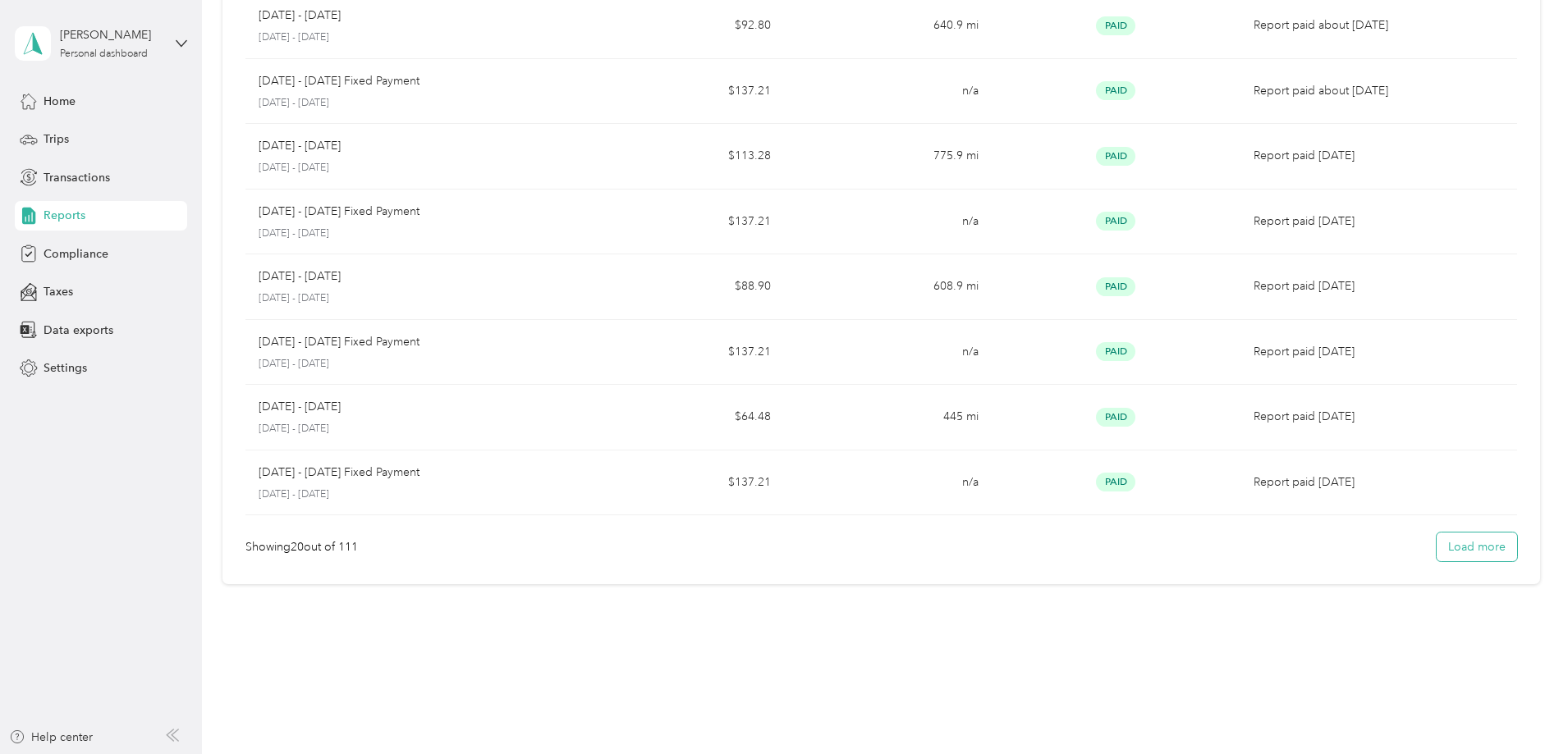
click at [1436, 549] on button "Load more" at bounding box center [1476, 547] width 80 height 29
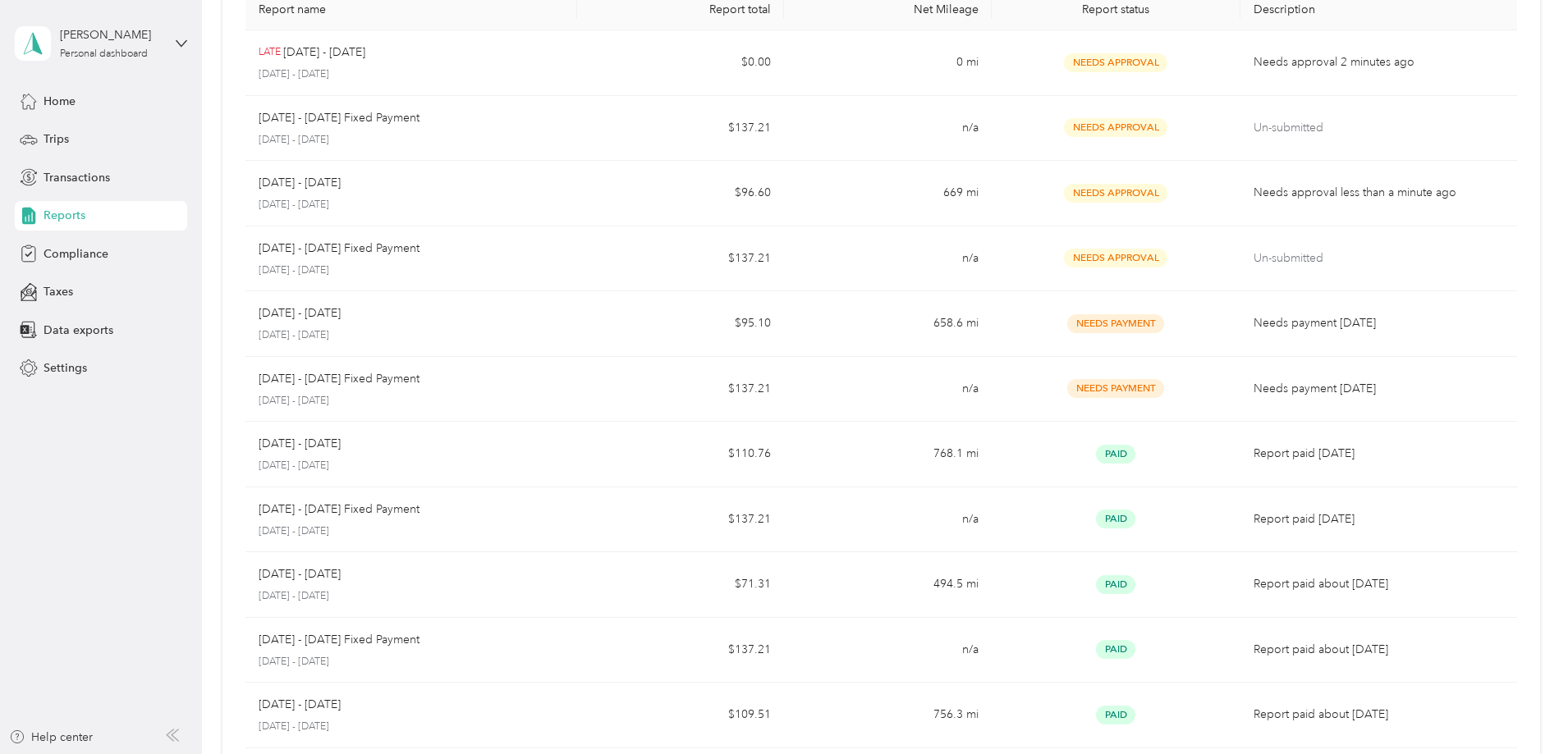
scroll to position [137, 0]
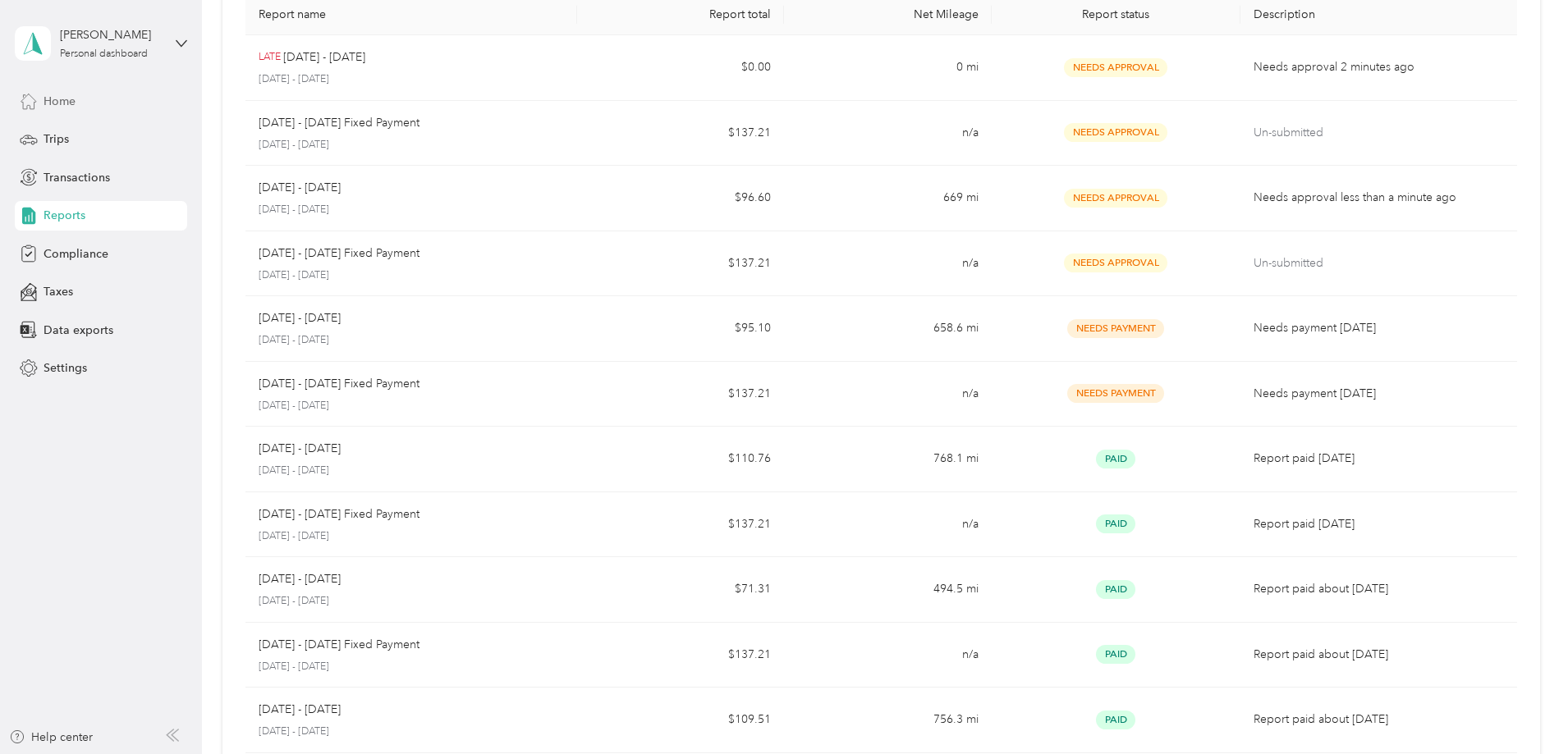
click at [57, 105] on span "Home" at bounding box center [59, 102] width 32 height 17
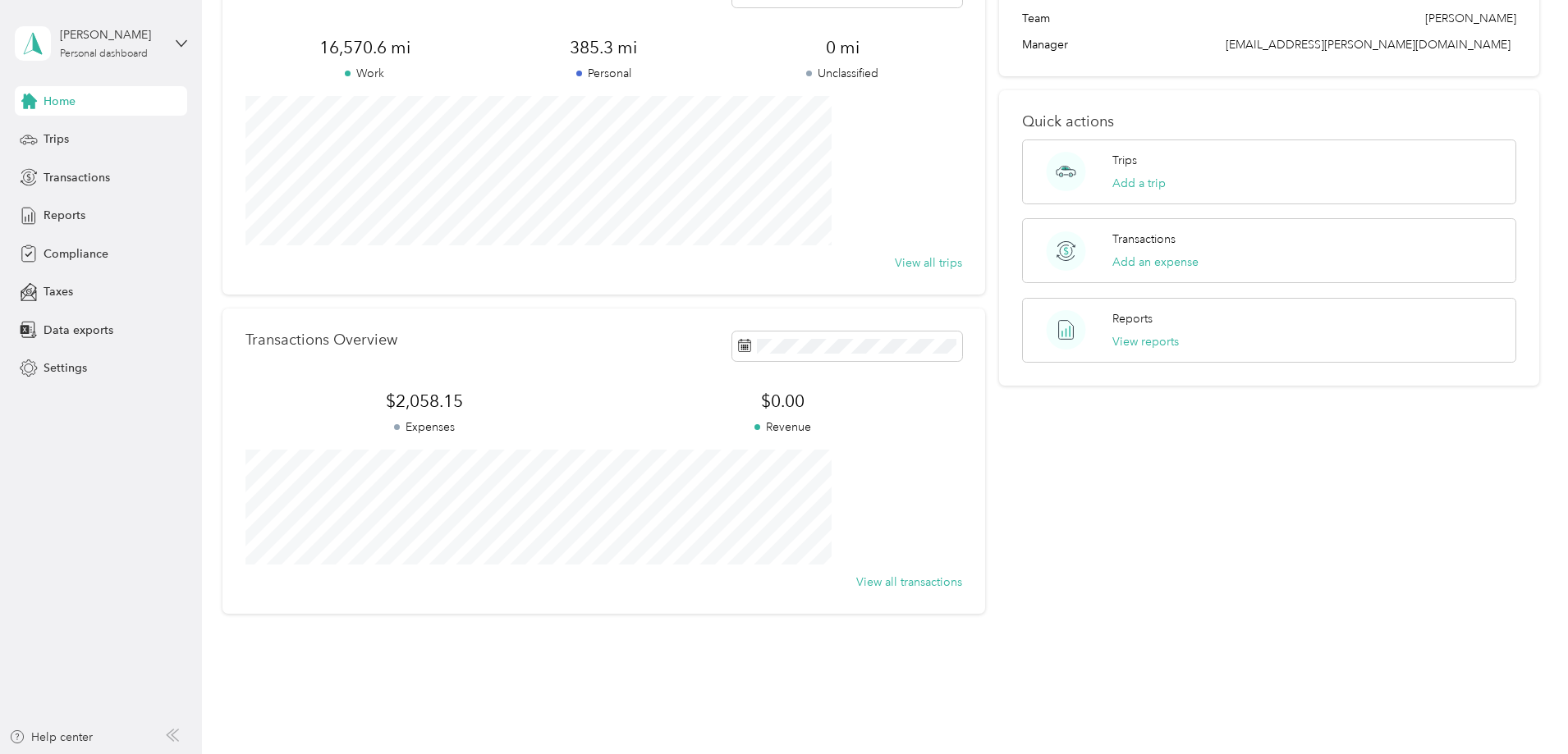
scroll to position [137, 0]
